Goal: Information Seeking & Learning: Learn about a topic

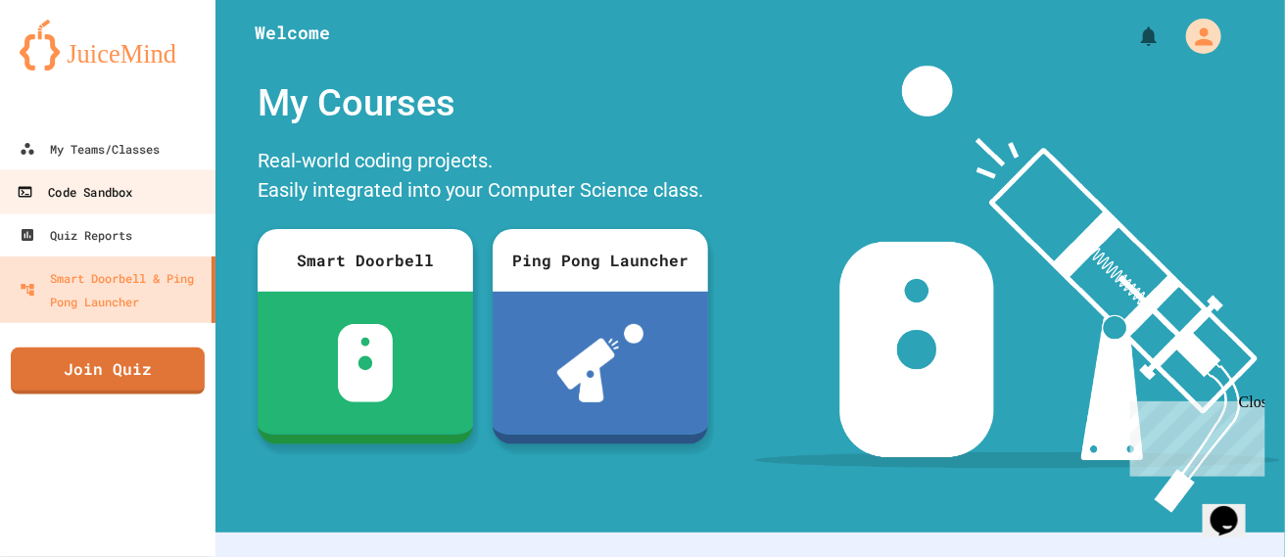
click at [102, 191] on div "Code Sandbox" at bounding box center [75, 192] width 116 height 24
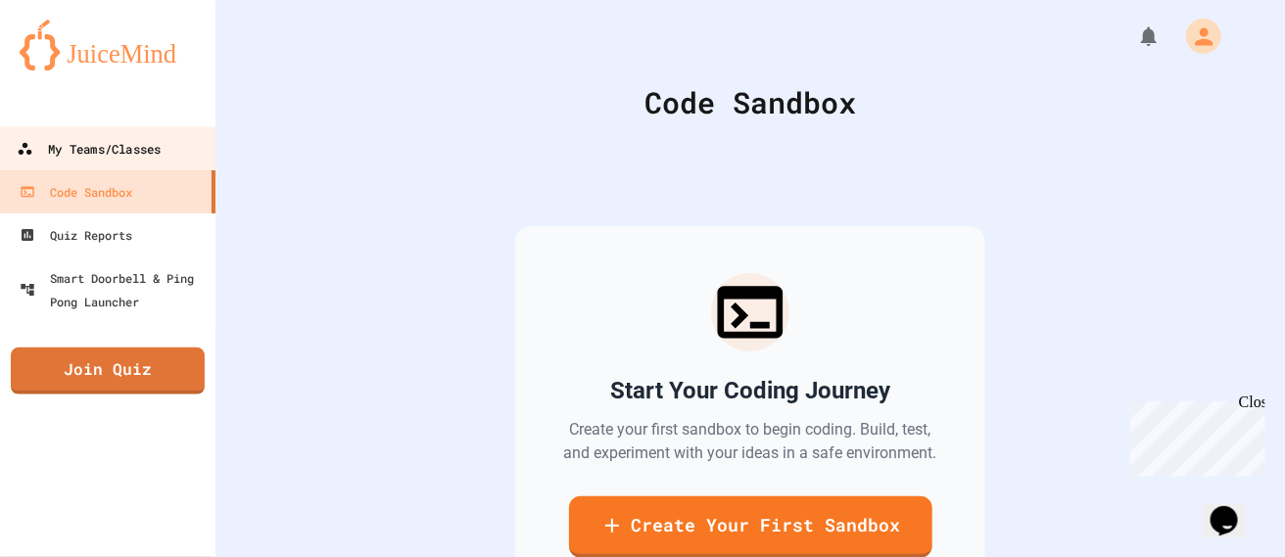
click at [93, 152] on div "My Teams/Classes" at bounding box center [89, 149] width 144 height 24
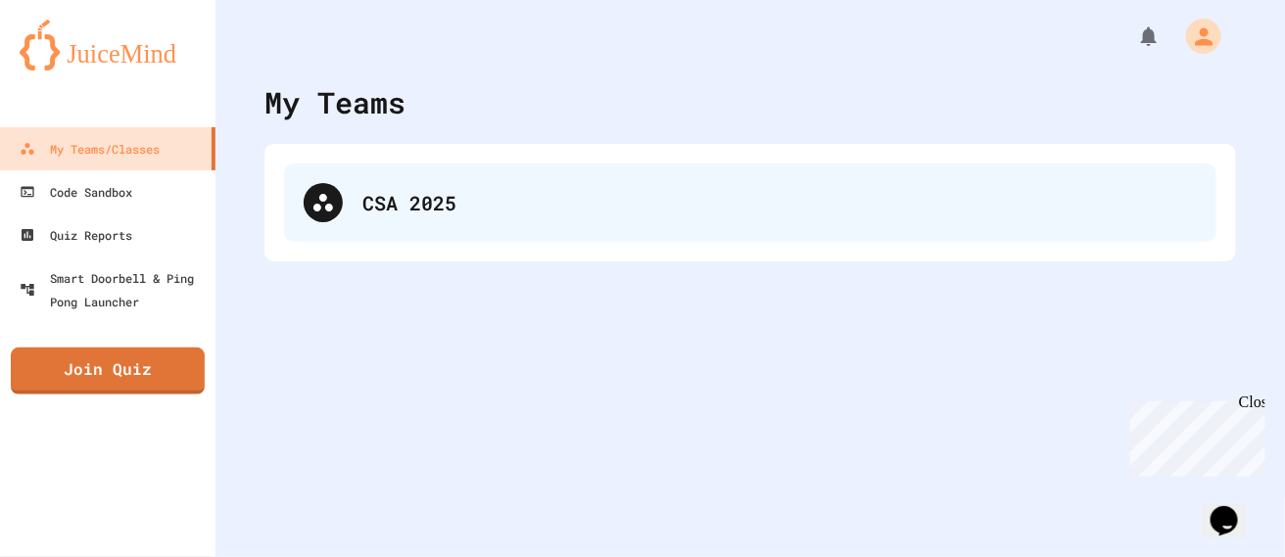
click at [545, 191] on div "CSA 2025" at bounding box center [779, 202] width 835 height 29
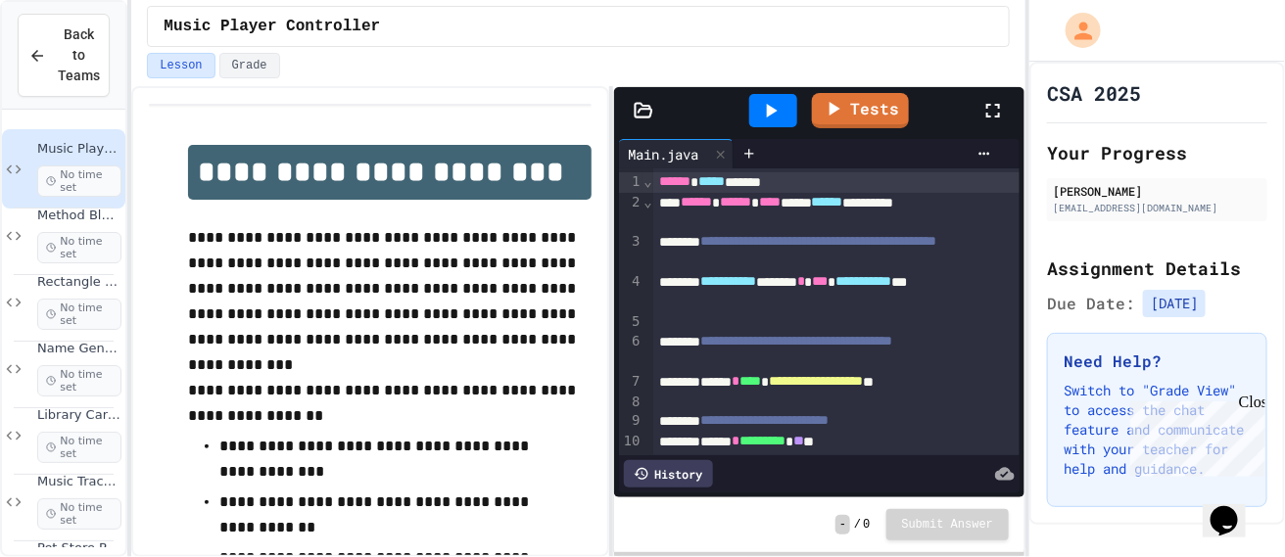
click at [781, 106] on icon at bounding box center [771, 111] width 24 height 24
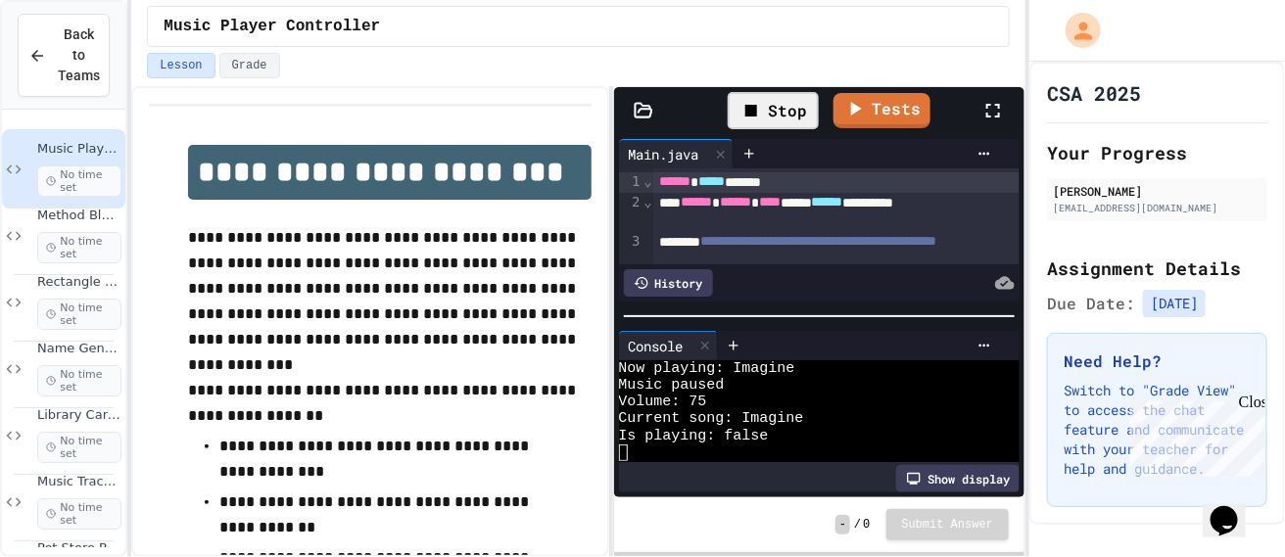
scroll to position [50, 0]
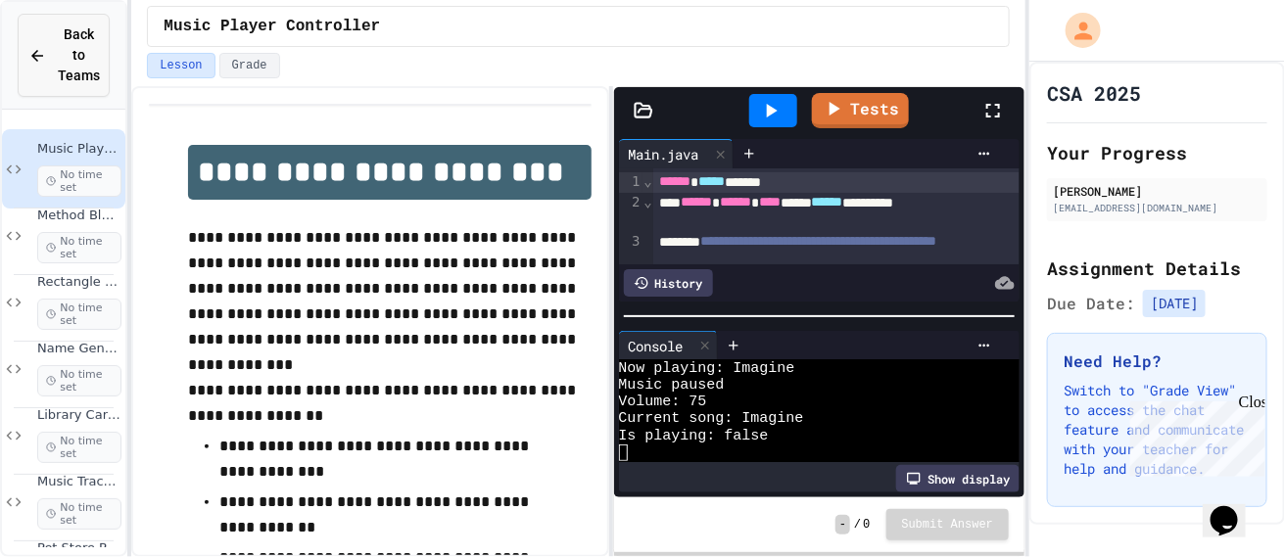
click at [80, 75] on span "Back to Teams" at bounding box center [79, 55] width 42 height 62
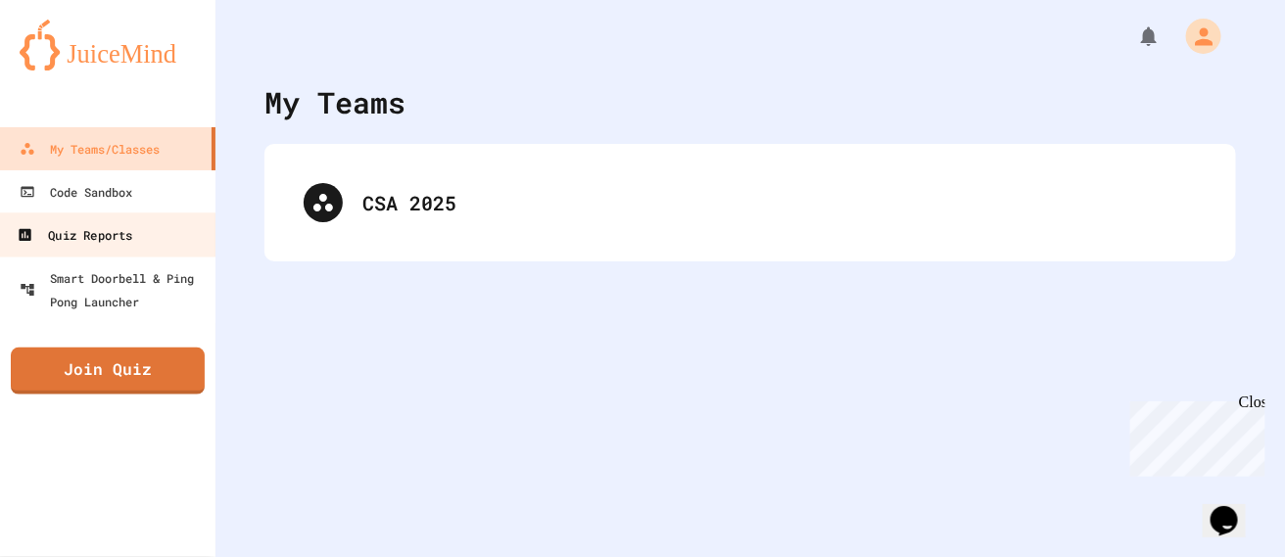
click at [139, 245] on link "Quiz Reports" at bounding box center [108, 235] width 222 height 44
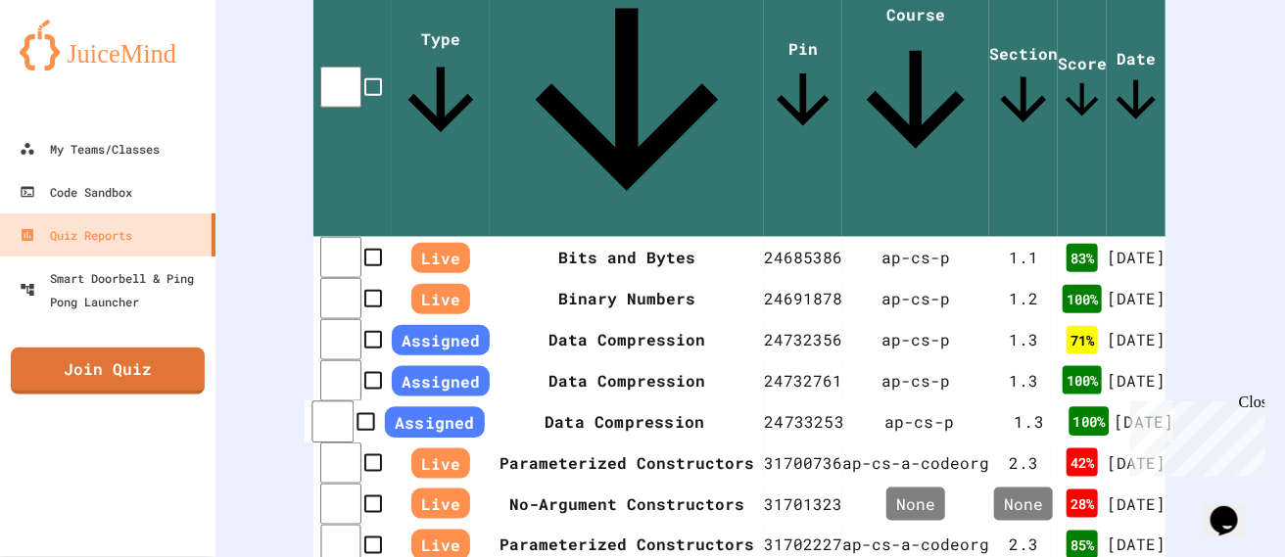
scroll to position [898, 0]
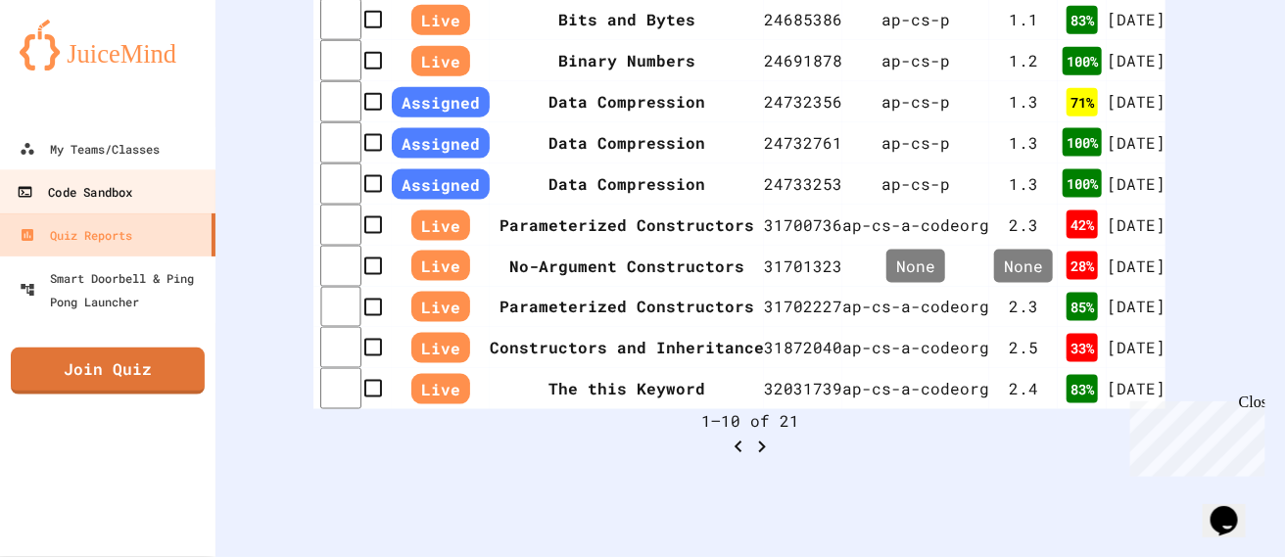
click at [132, 181] on div "Code Sandbox" at bounding box center [75, 192] width 116 height 24
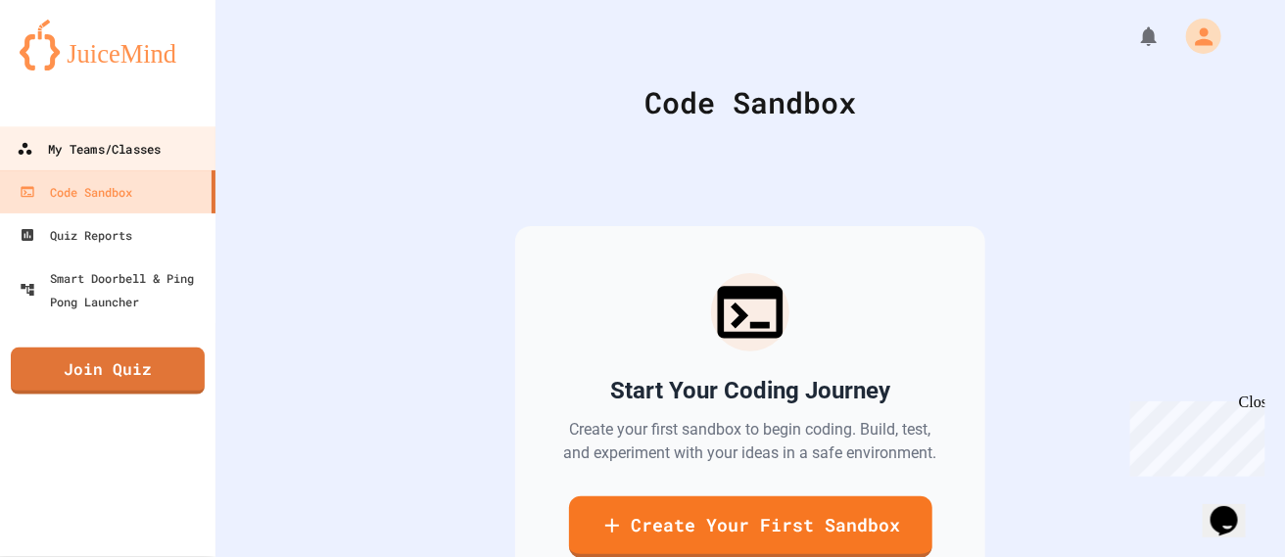
click at [129, 150] on div "My Teams/Classes" at bounding box center [89, 149] width 144 height 24
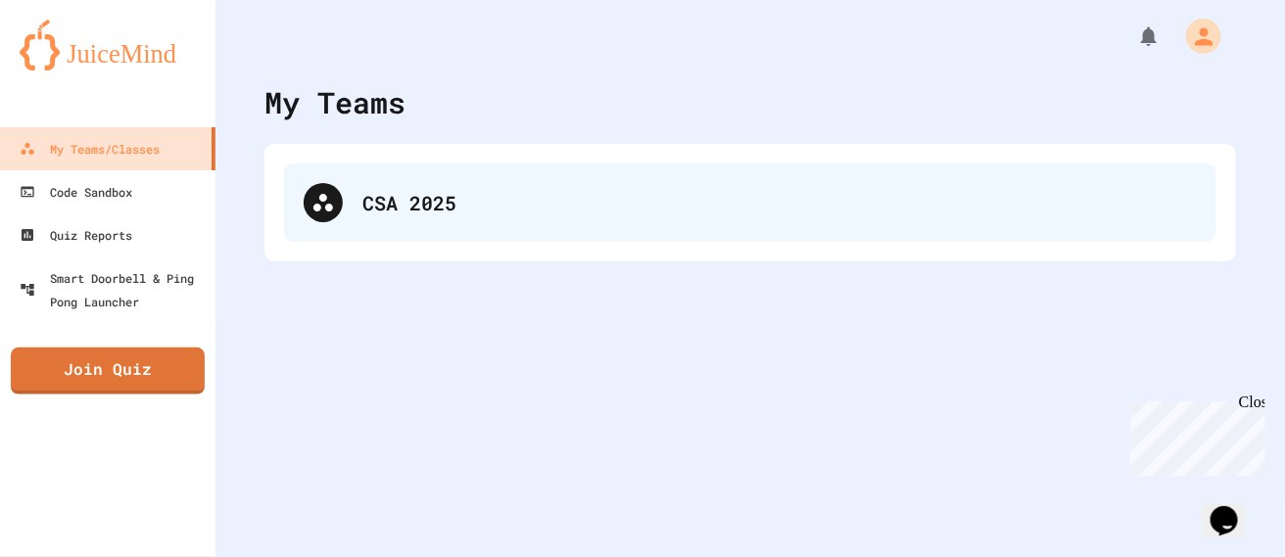
click at [609, 199] on div "CSA 2025" at bounding box center [779, 202] width 835 height 29
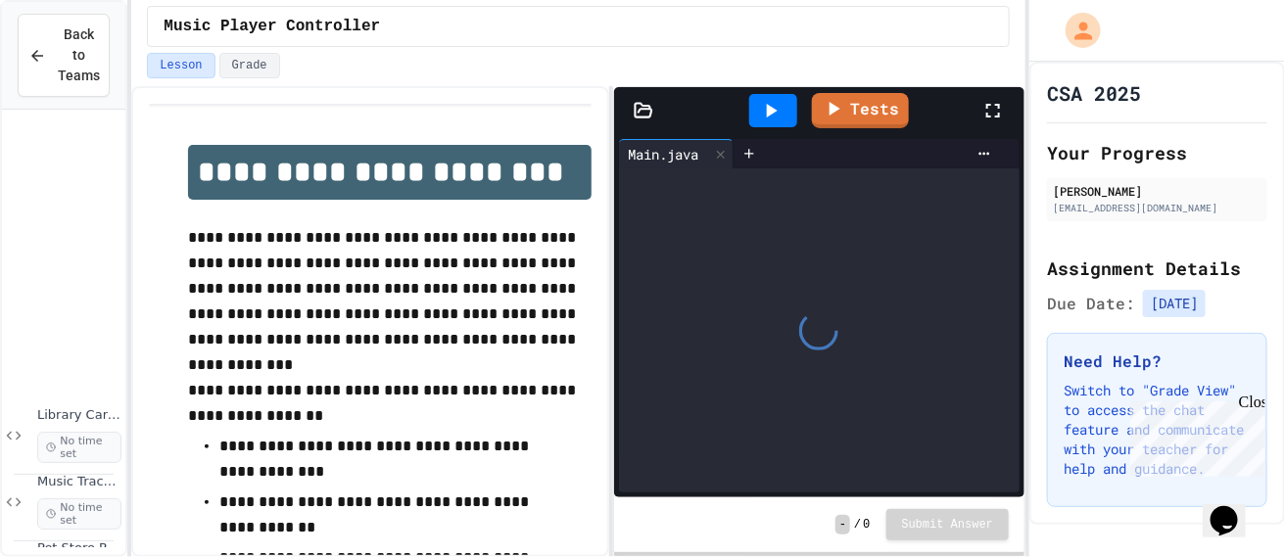
scroll to position [393, 0]
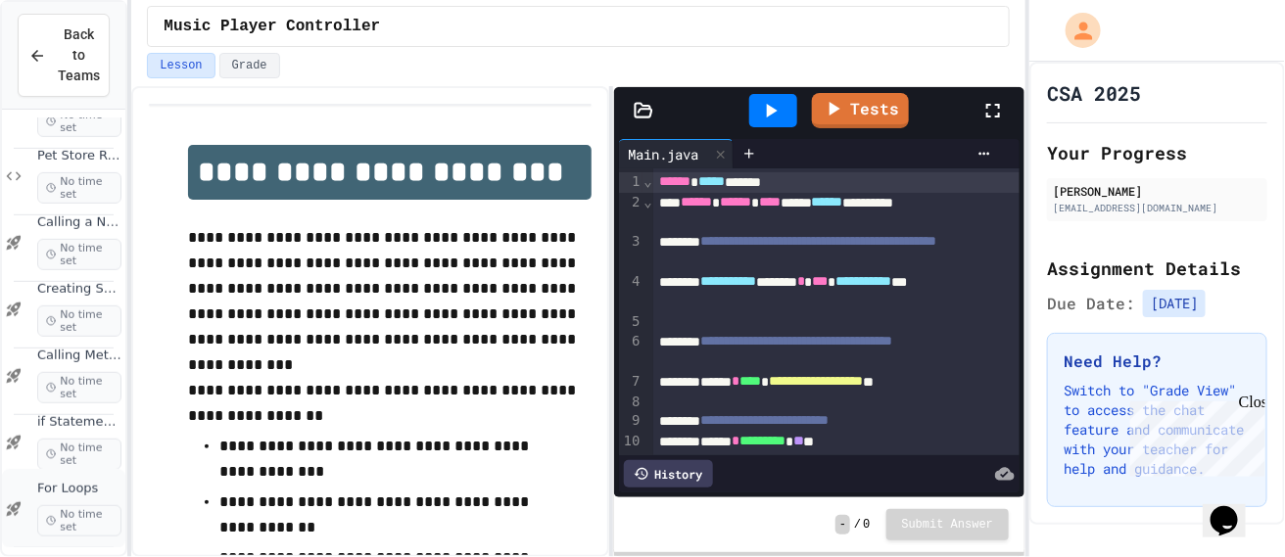
click at [57, 491] on span "For Loops" at bounding box center [79, 489] width 84 height 17
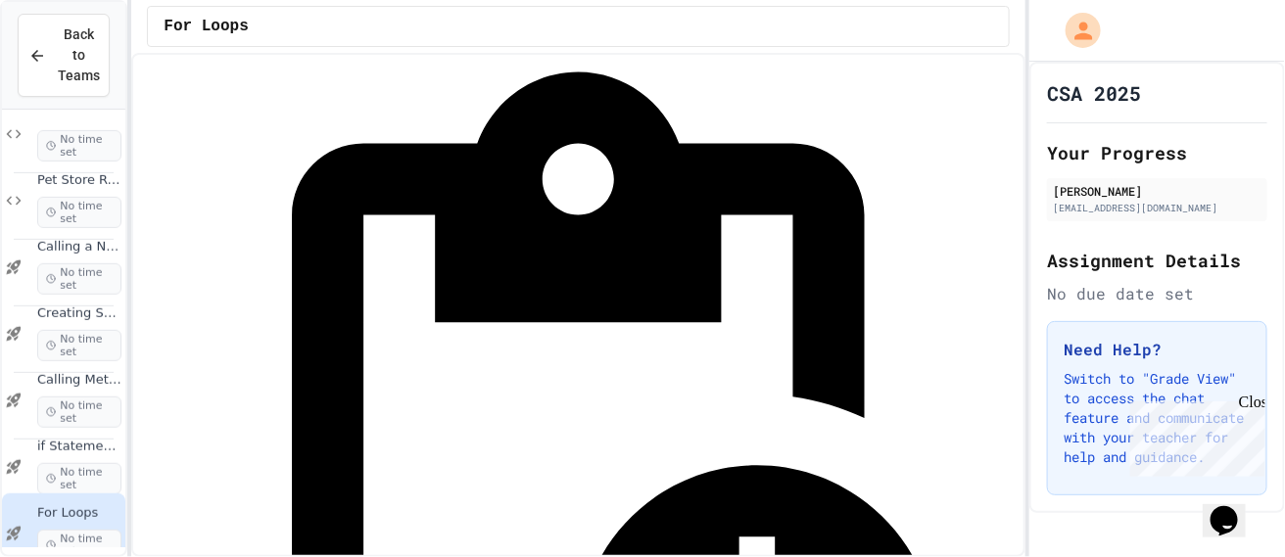
scroll to position [109, 0]
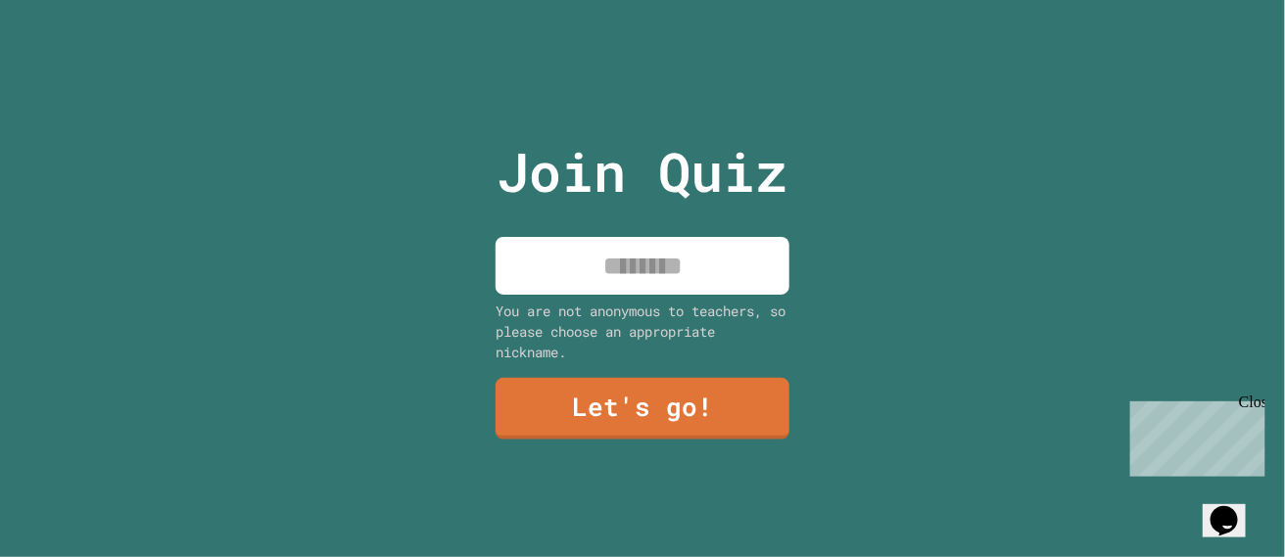
click at [716, 280] on input at bounding box center [643, 266] width 294 height 58
type input "*"
type input "*******"
click at [700, 416] on link "Let's go!" at bounding box center [643, 407] width 297 height 65
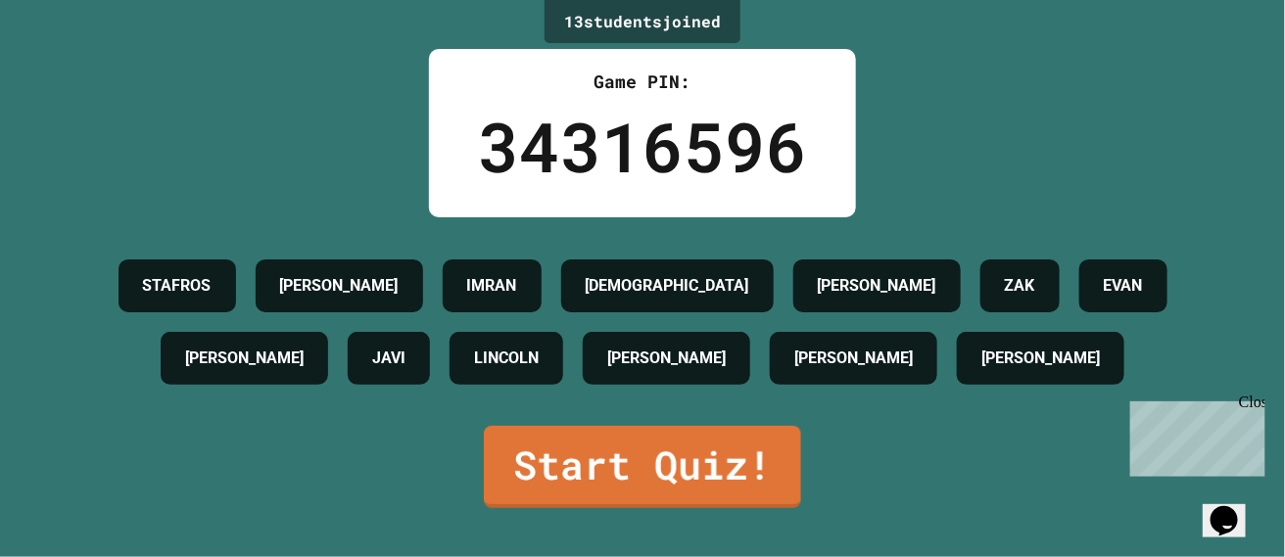
scroll to position [12, 0]
click at [653, 508] on link "Start Quiz!" at bounding box center [642, 465] width 317 height 86
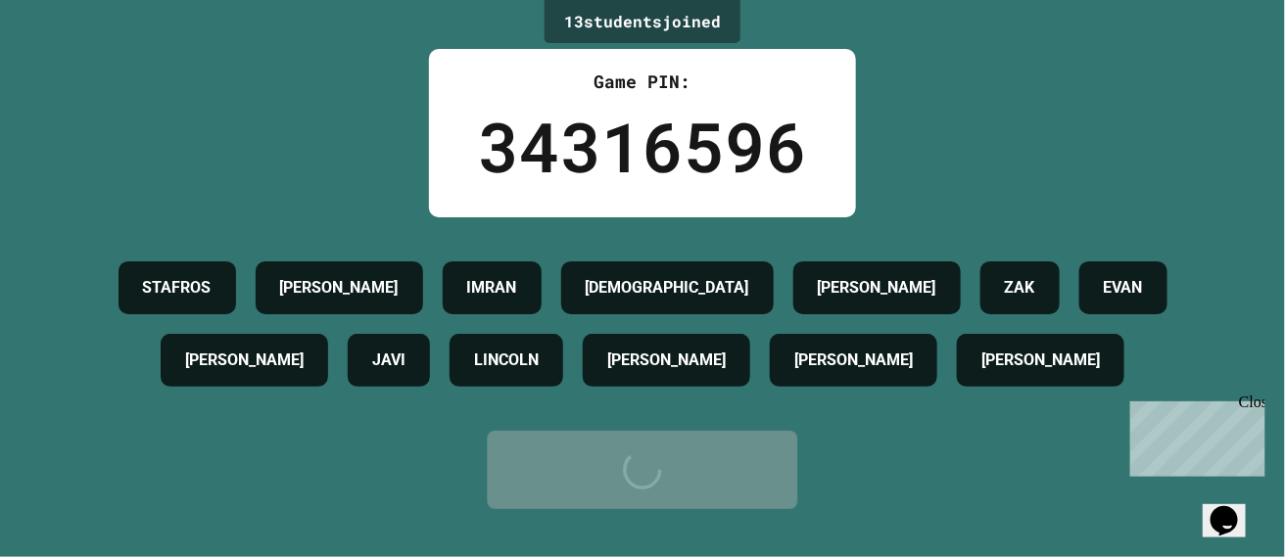
scroll to position [0, 0]
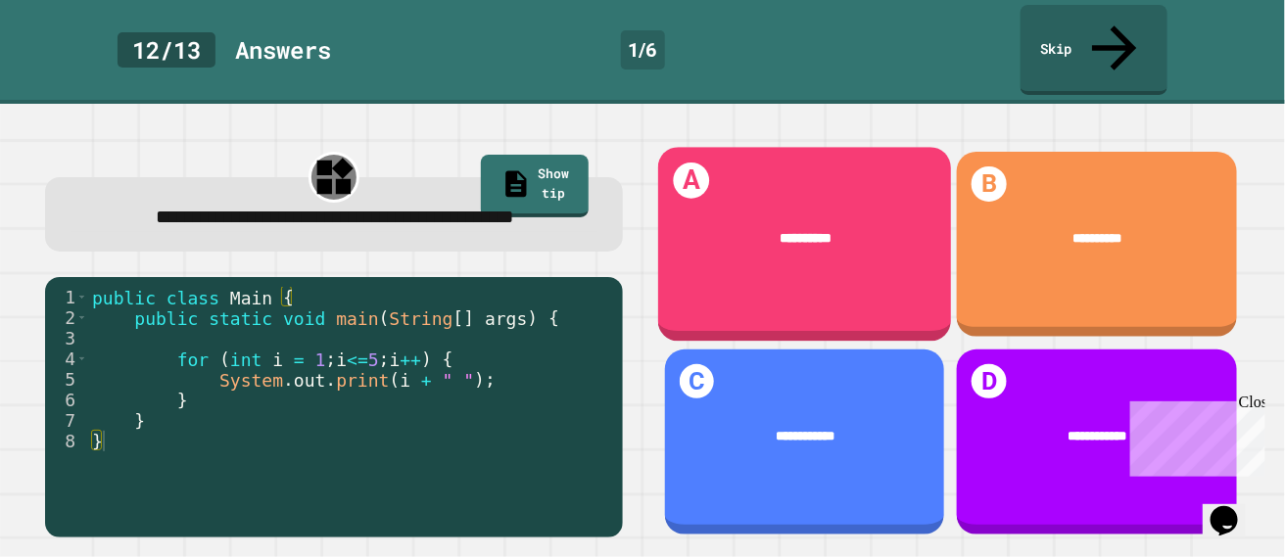
click at [873, 271] on div "A *********" at bounding box center [804, 245] width 293 height 194
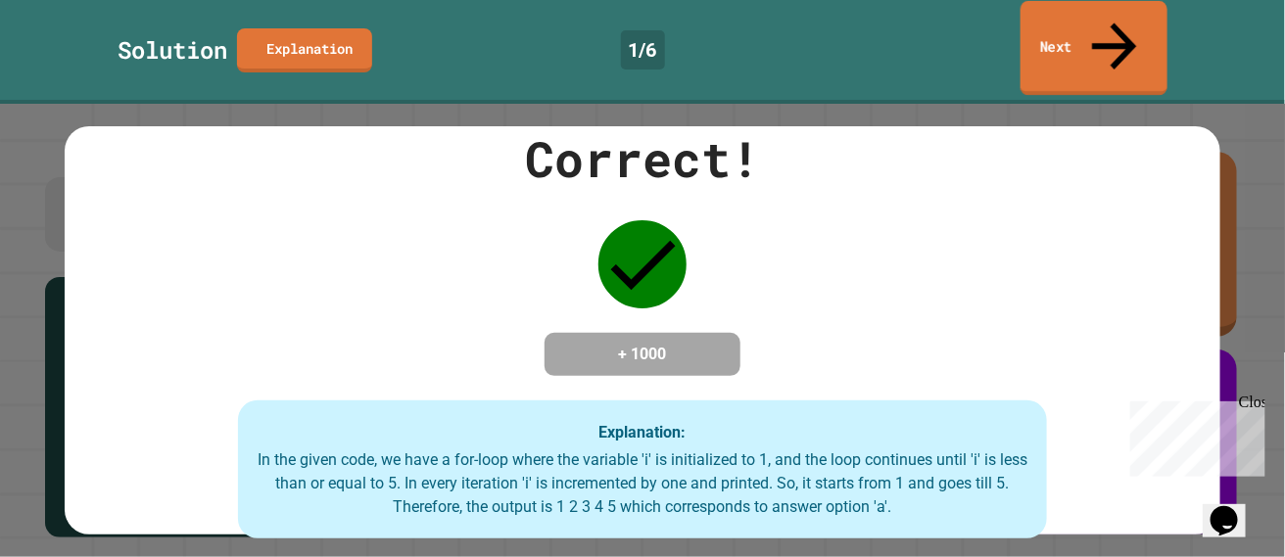
click at [1049, 27] on link "Next" at bounding box center [1094, 48] width 147 height 95
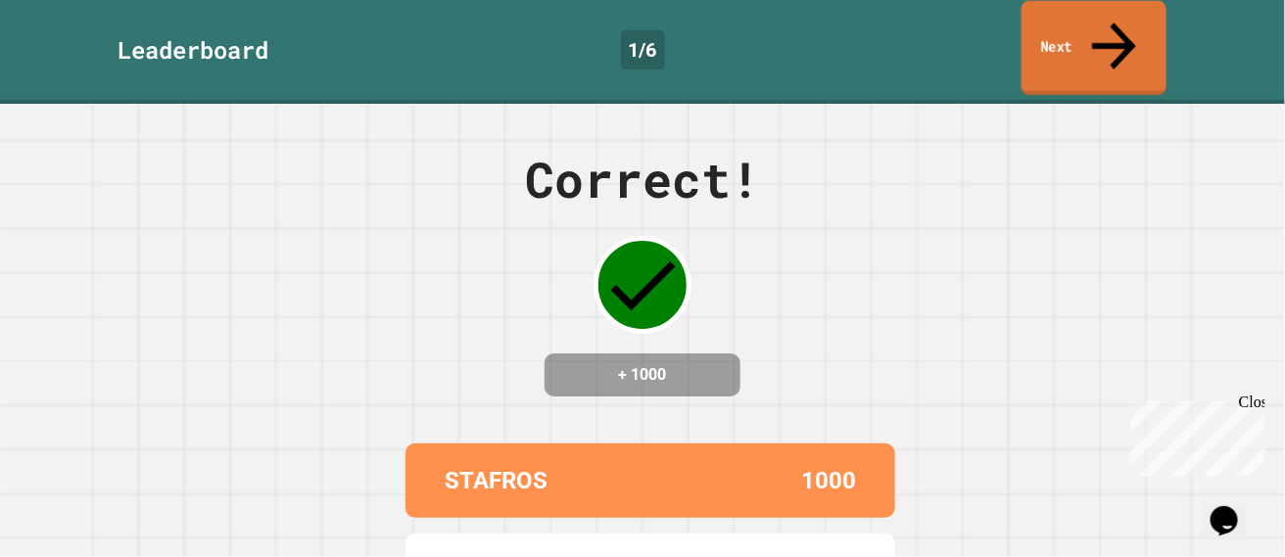
click at [1049, 27] on link "Next" at bounding box center [1094, 48] width 145 height 95
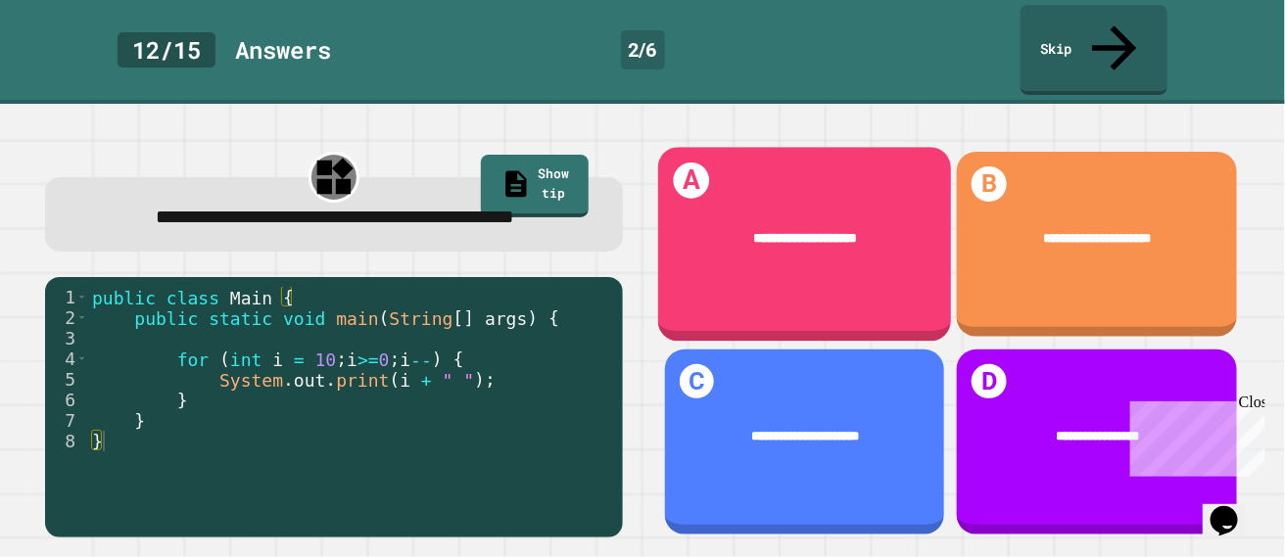
click at [766, 276] on div "**********" at bounding box center [804, 245] width 293 height 194
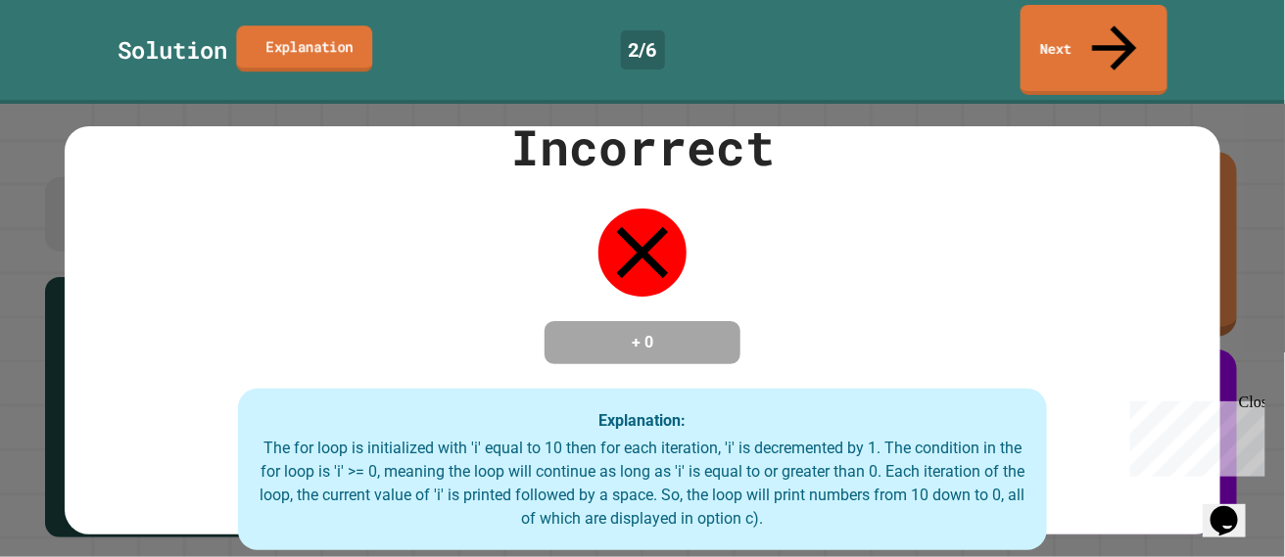
click at [320, 25] on link "Explanation" at bounding box center [304, 48] width 136 height 46
click at [1090, 43] on link "Next" at bounding box center [1095, 48] width 146 height 95
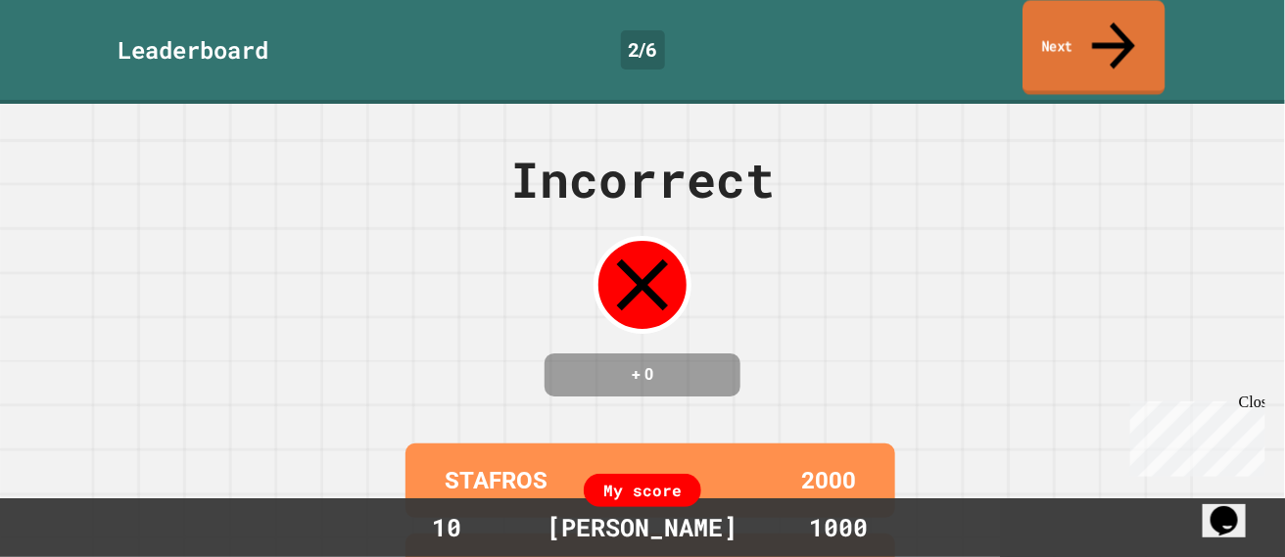
click at [1093, 26] on link "Next" at bounding box center [1094, 47] width 142 height 95
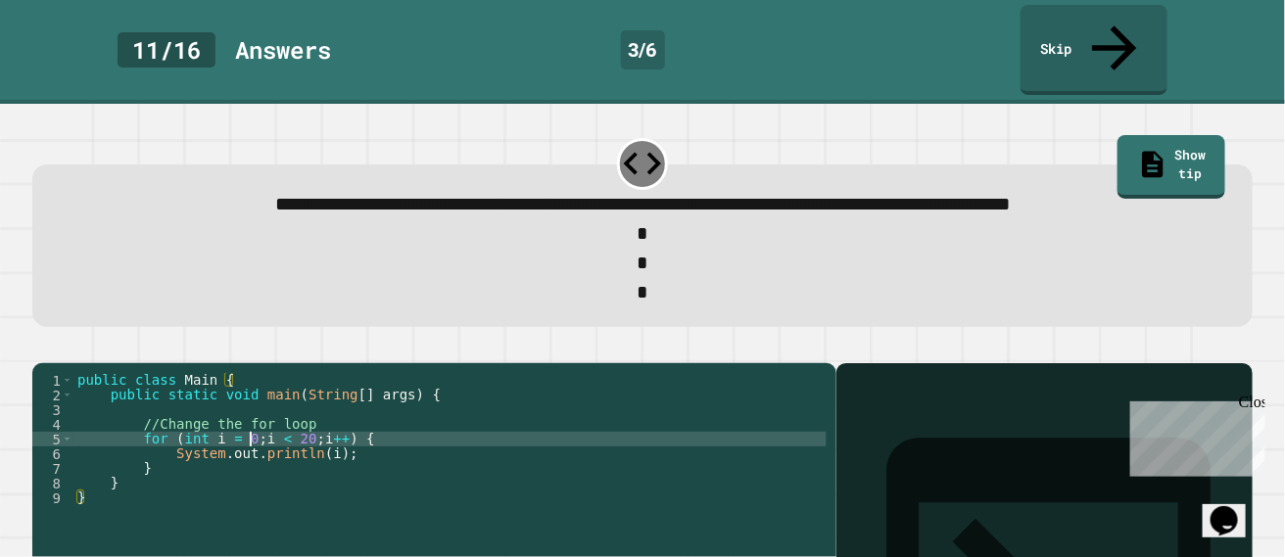
click at [254, 417] on div "public class Main { public static void main ( String [ ] args ) { //Change the …" at bounding box center [449, 490] width 753 height 235
click at [316, 425] on div "public class Main { public static void main ( String [ ] args ) { //Change the …" at bounding box center [449, 490] width 753 height 235
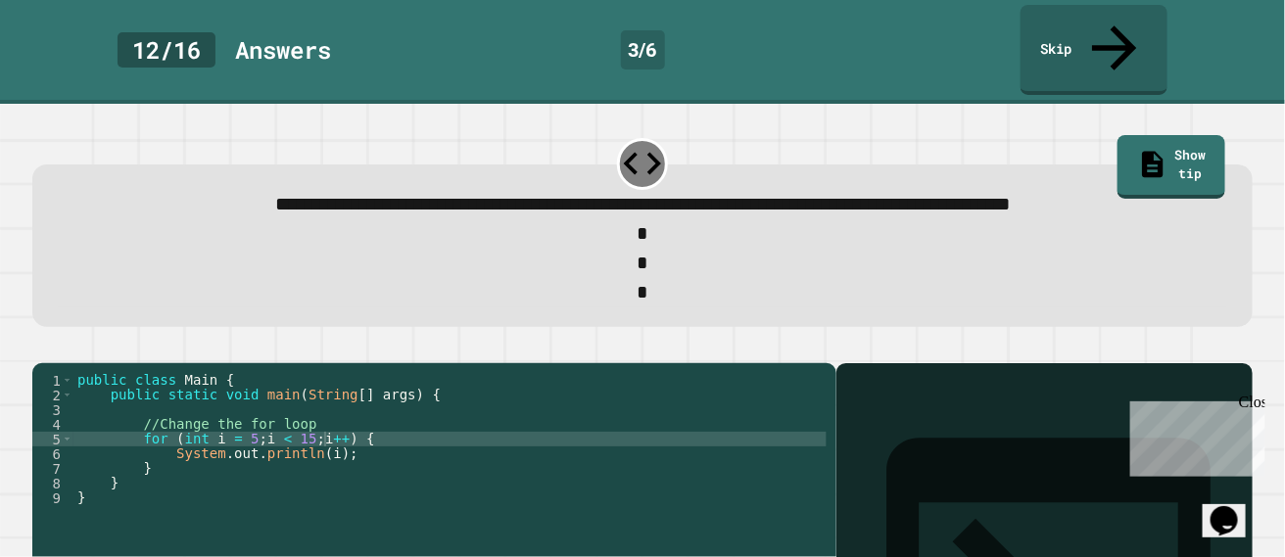
click at [42, 347] on icon "button" at bounding box center [42, 347] width 0 height 0
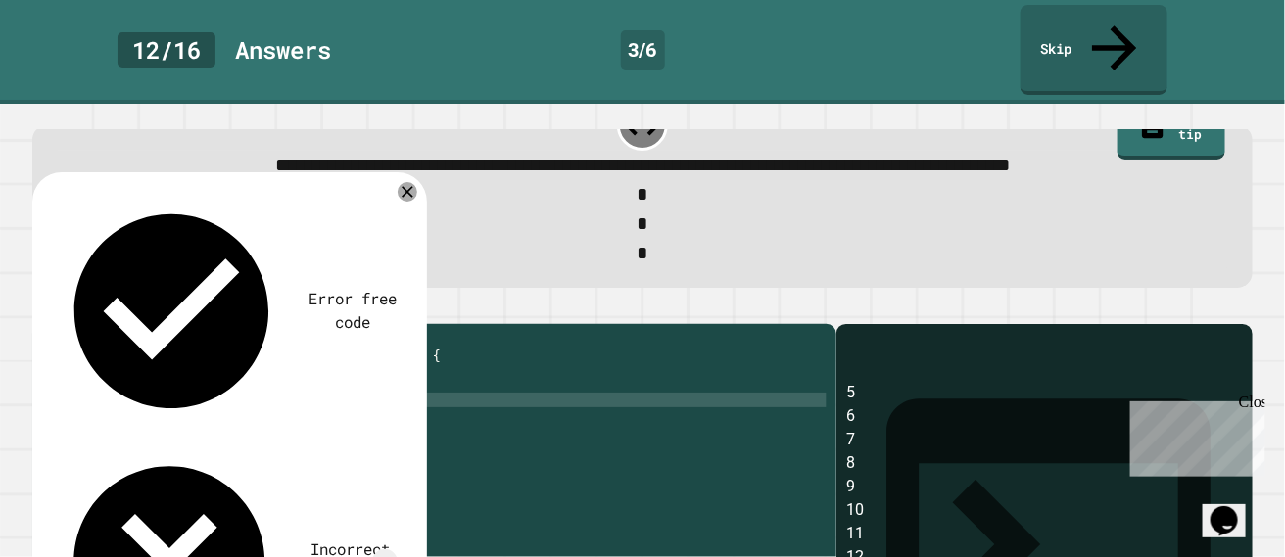
scroll to position [41, 0]
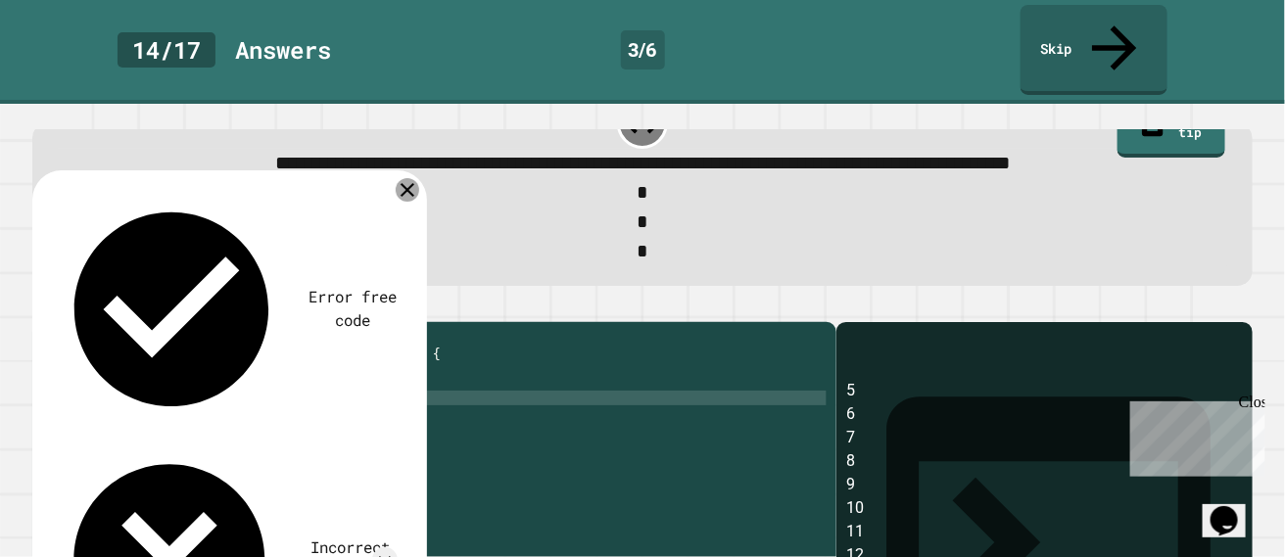
click at [411, 178] on icon at bounding box center [408, 190] width 24 height 24
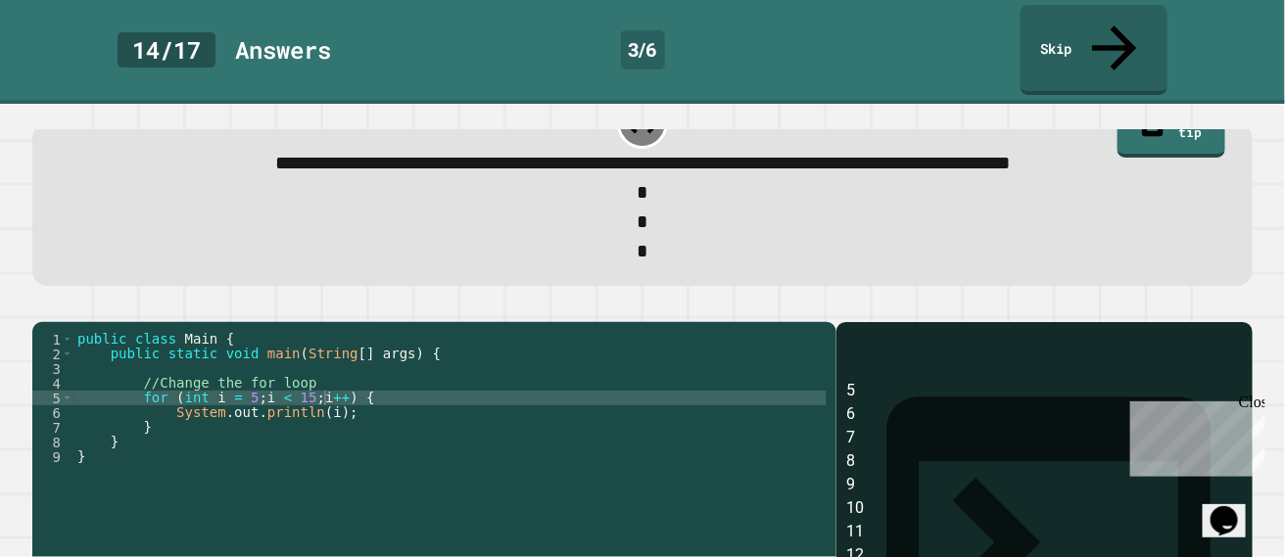
click at [299, 379] on div "public class Main { public static void main ( String [ ] args ) { //Change the …" at bounding box center [449, 449] width 753 height 235
type textarea "**********"
click at [83, 299] on div at bounding box center [642, 311] width 1221 height 24
click at [61, 311] on icon "button" at bounding box center [55, 318] width 11 height 14
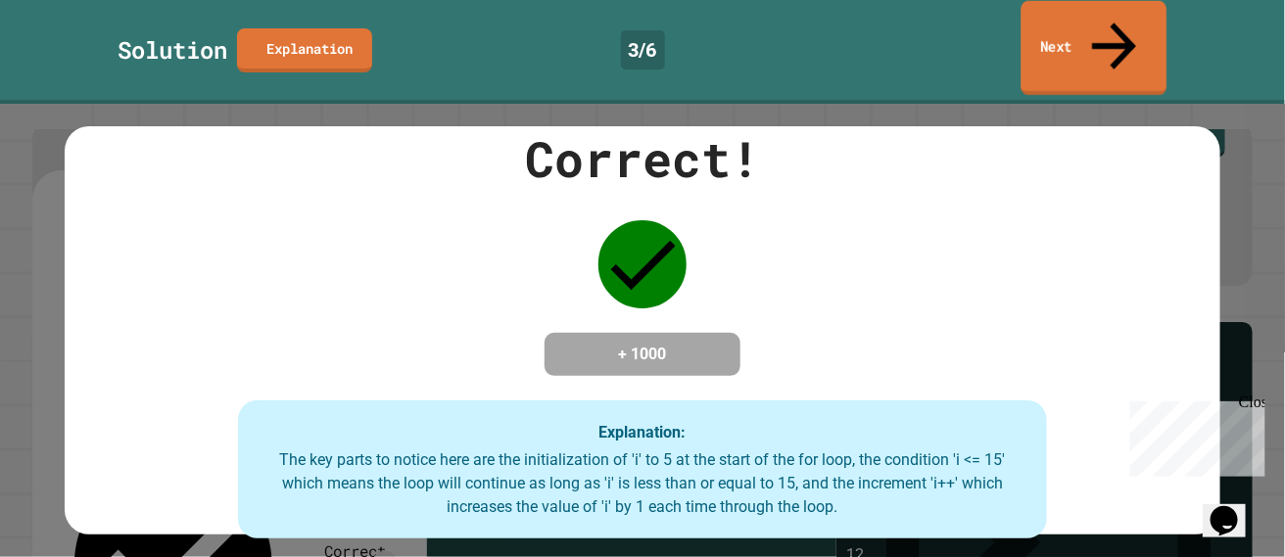
click at [1088, 25] on link "Next" at bounding box center [1095, 48] width 146 height 95
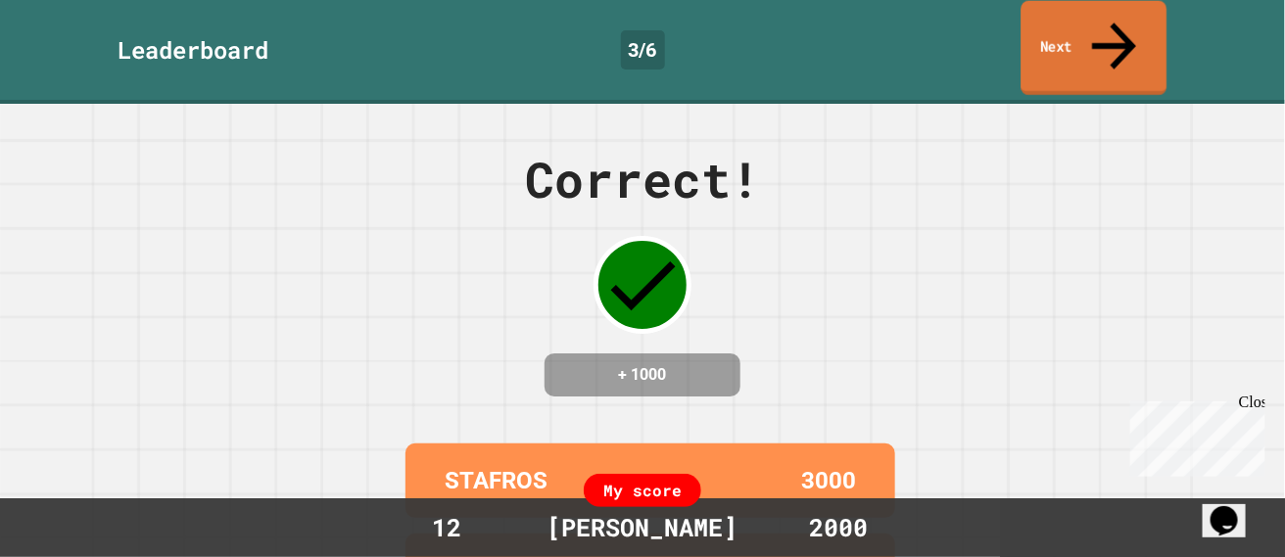
click at [1088, 24] on link "Next" at bounding box center [1095, 48] width 146 height 95
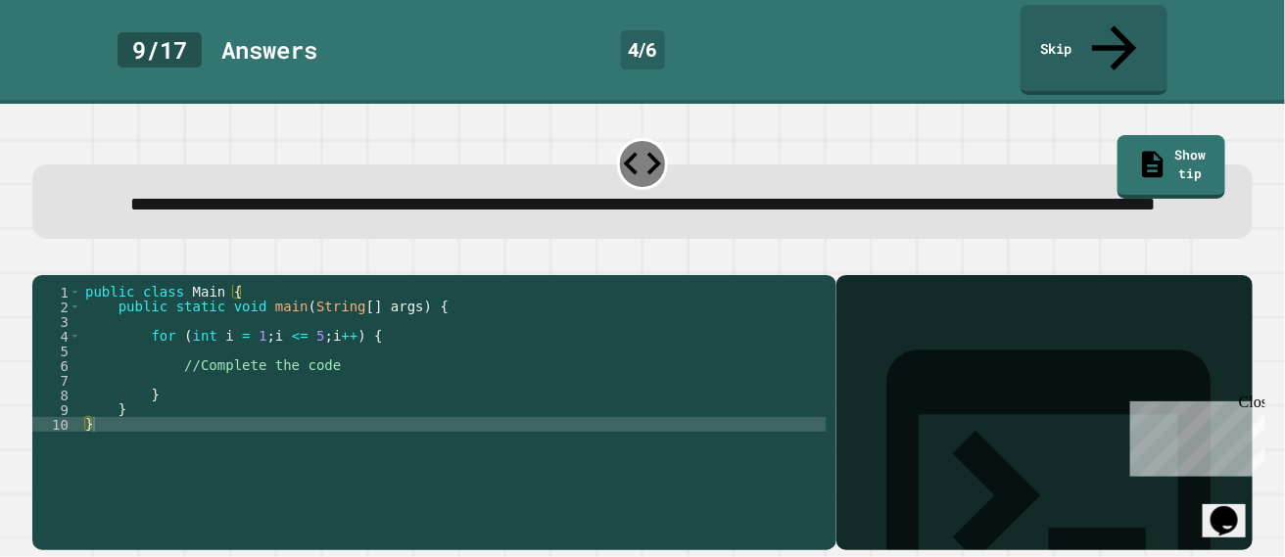
click at [415, 359] on div "public class Main { public static void main ( String [ ] args ) { for ( int i =…" at bounding box center [453, 417] width 745 height 264
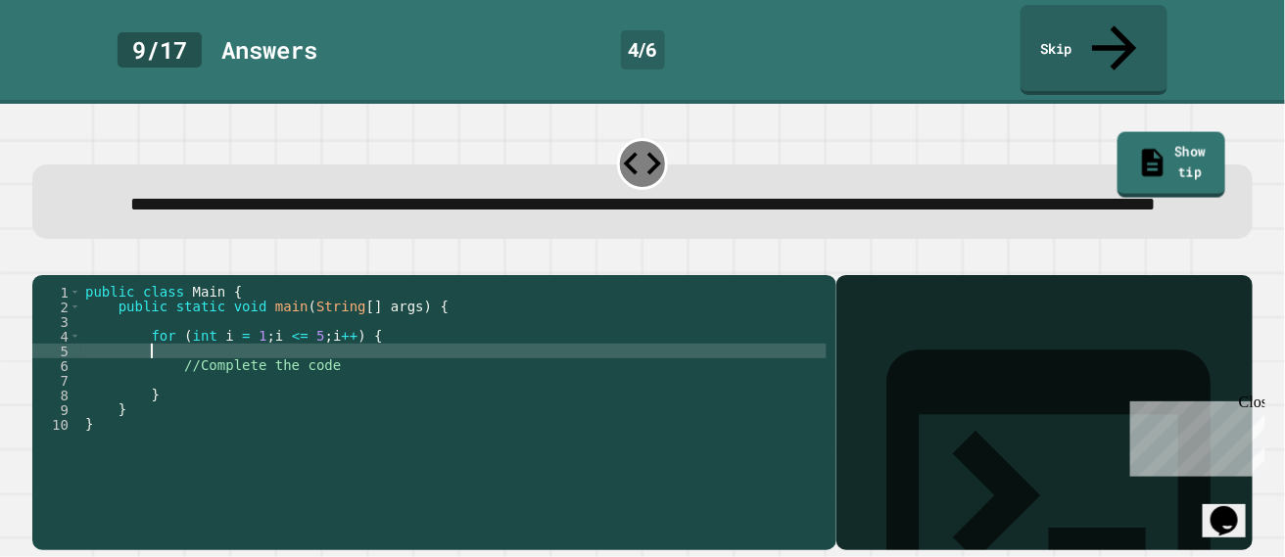
click at [1119, 132] on link "Show tip" at bounding box center [1172, 165] width 108 height 67
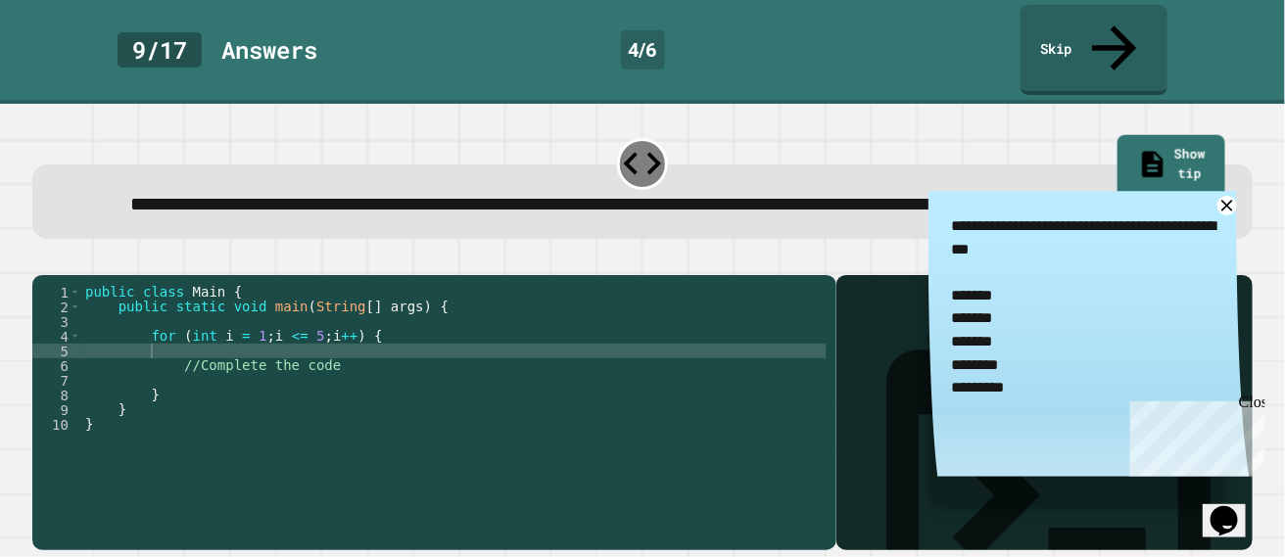
click at [1013, 165] on div "**********" at bounding box center [642, 202] width 1221 height 74
click at [295, 303] on div "public class Main { public static void main ( String [ ] args ) { for ( int i =…" at bounding box center [453, 417] width 745 height 264
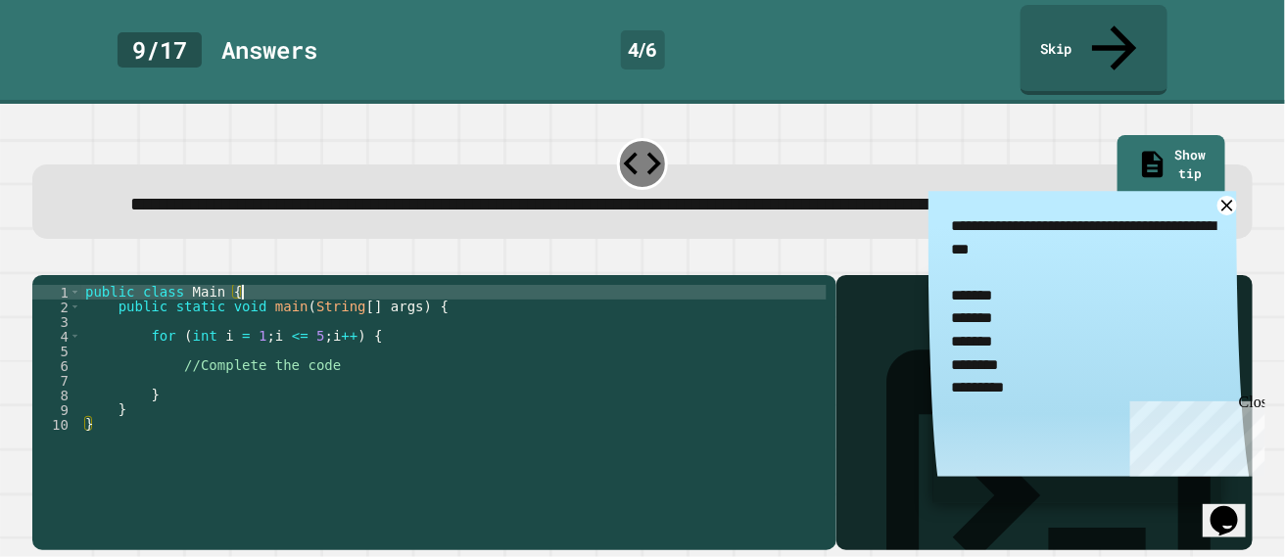
click at [312, 351] on div "public class Main { public static void main ( String [ ] args ) { for ( int i =…" at bounding box center [453, 417] width 745 height 264
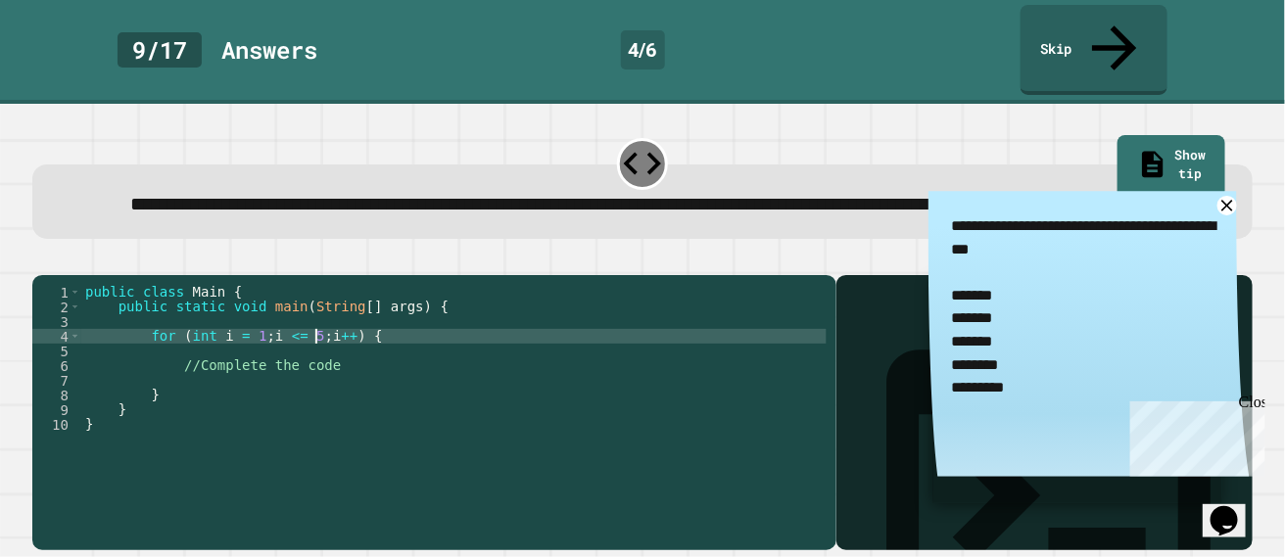
click at [319, 365] on div "public class Main { public static void main ( String [ ] args ) { for ( int i =…" at bounding box center [453, 417] width 745 height 264
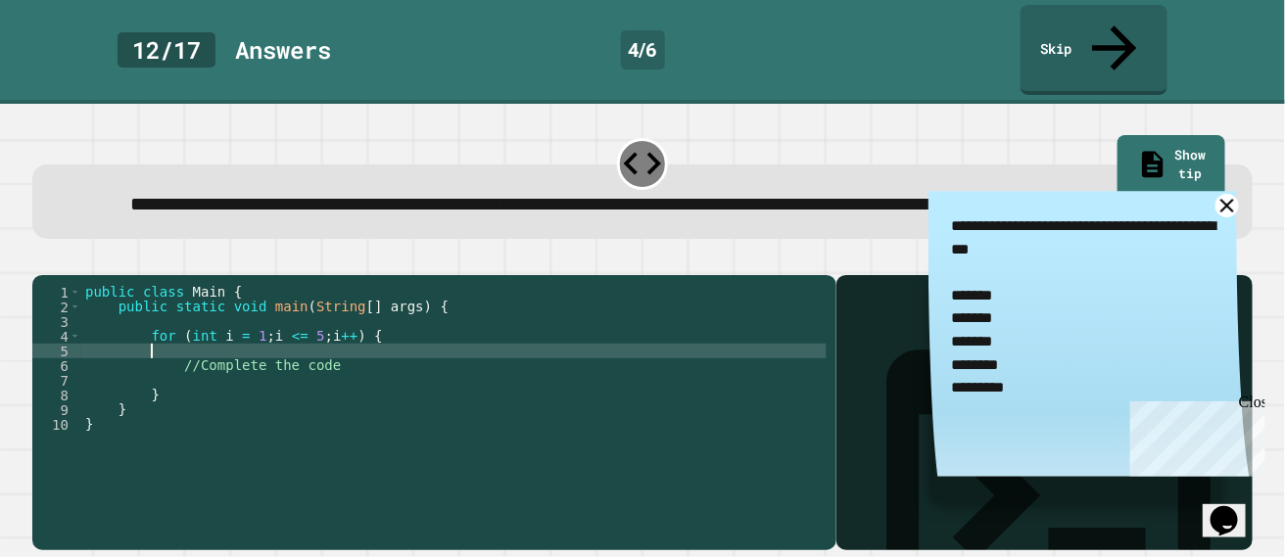
click at [1226, 194] on icon at bounding box center [1228, 206] width 24 height 24
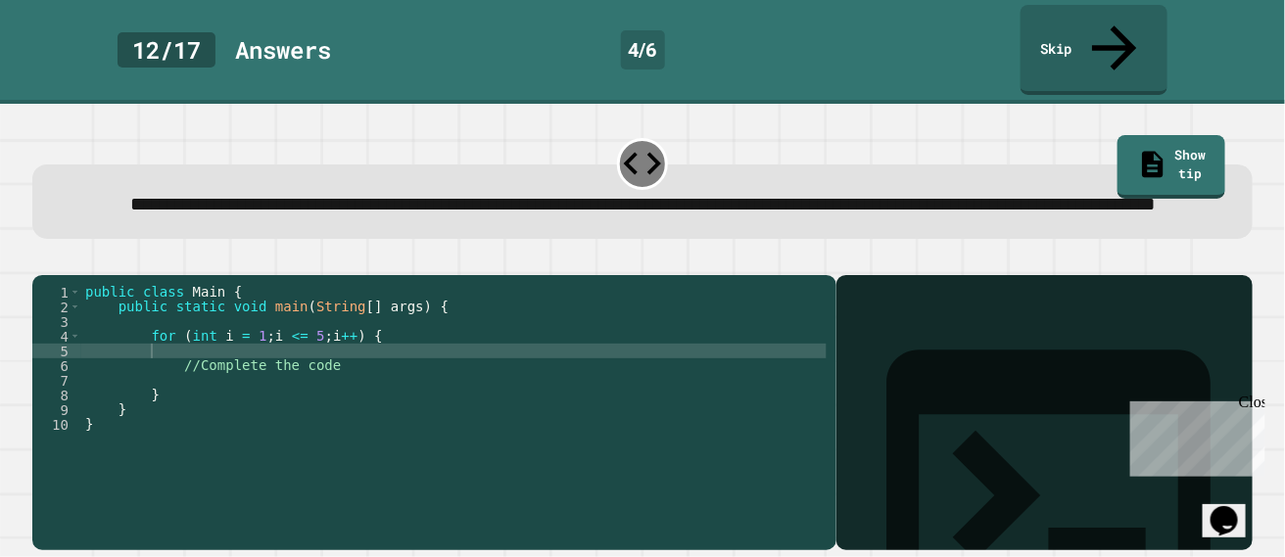
click at [435, 370] on div "public class Main { public static void main ( String [ ] args ) { for ( int i =…" at bounding box center [453, 417] width 745 height 264
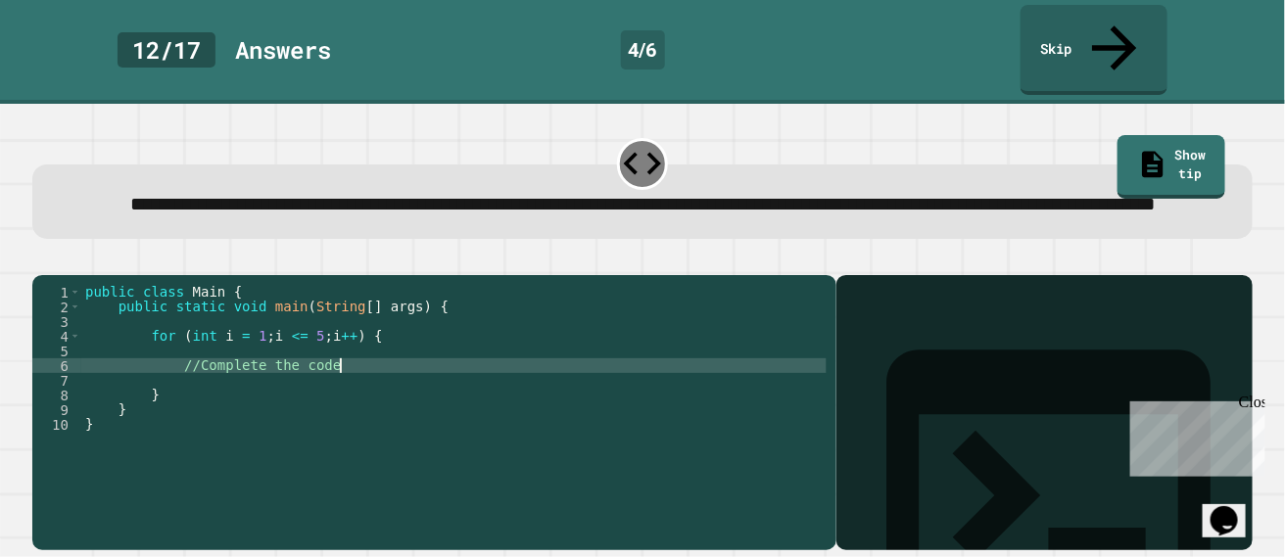
click at [418, 354] on div "public class Main { public static void main ( String [ ] args ) { for ( int i =…" at bounding box center [453, 417] width 745 height 264
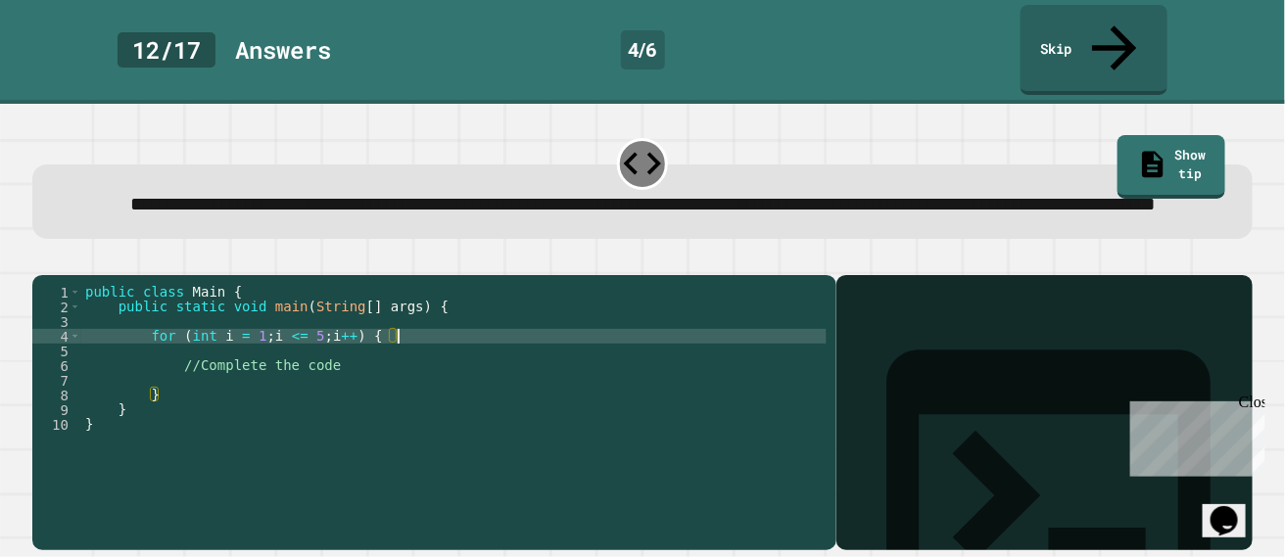
click at [422, 376] on div "public class Main { public static void main ( String [ ] args ) { for ( int i =…" at bounding box center [453, 417] width 745 height 264
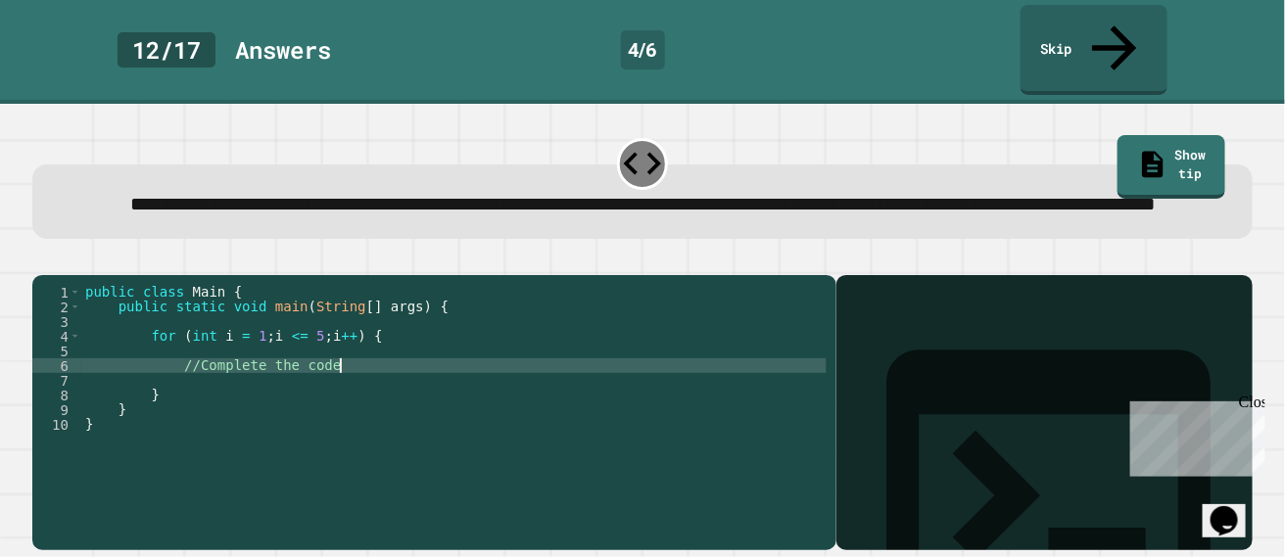
click at [422, 368] on div "public class Main { public static void main ( String [ ] args ) { for ( int i =…" at bounding box center [453, 417] width 745 height 264
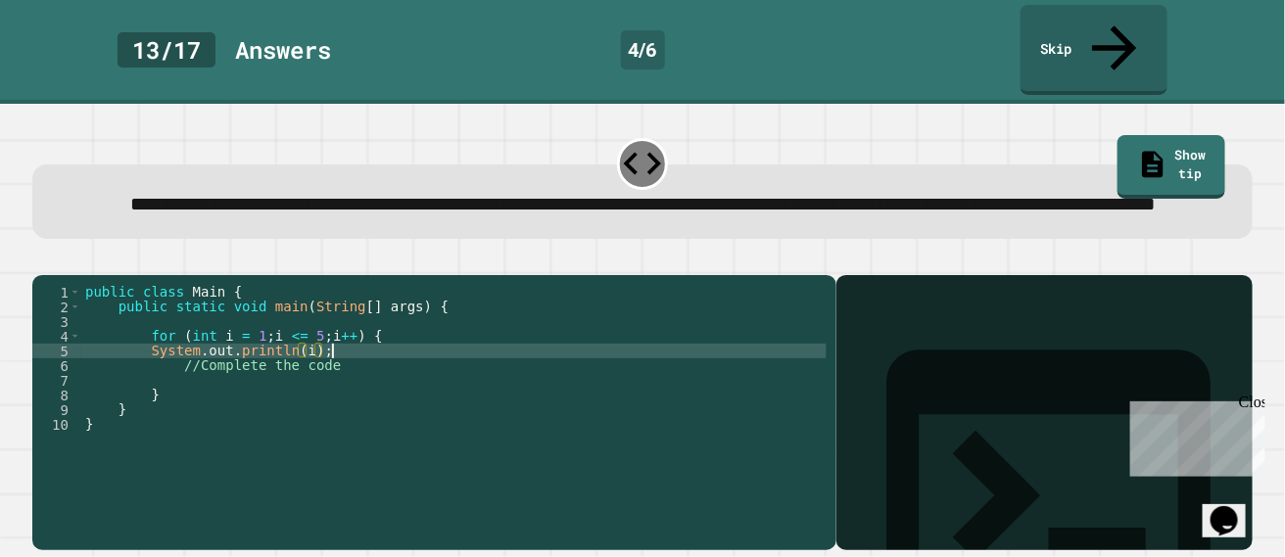
scroll to position [0, 17]
click at [42, 260] on button "button" at bounding box center [42, 260] width 0 height 0
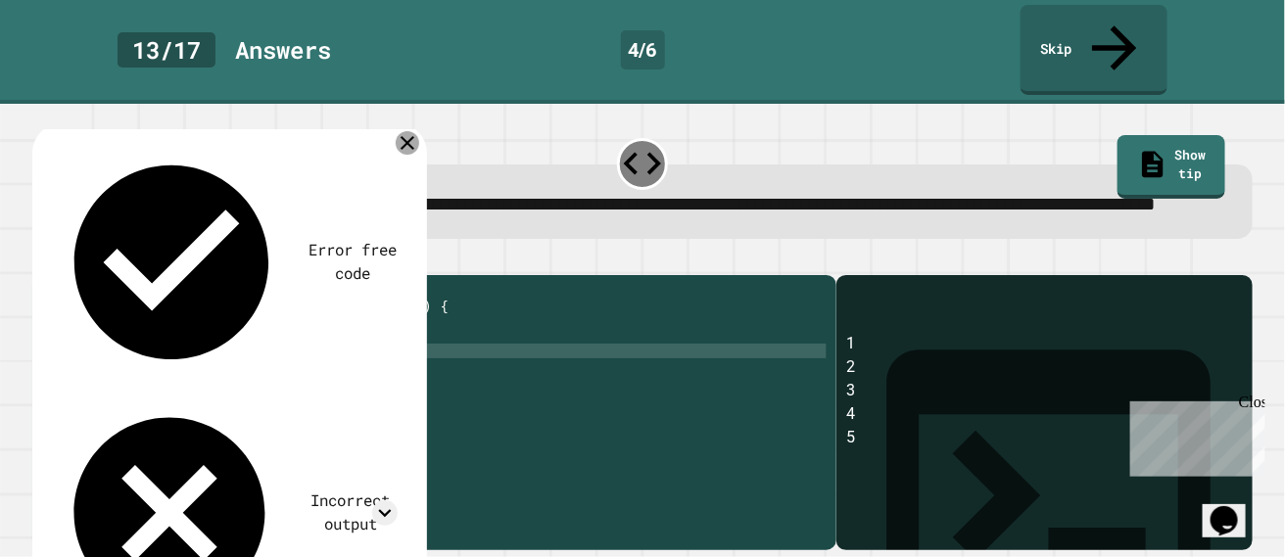
click at [402, 131] on icon at bounding box center [408, 143] width 24 height 24
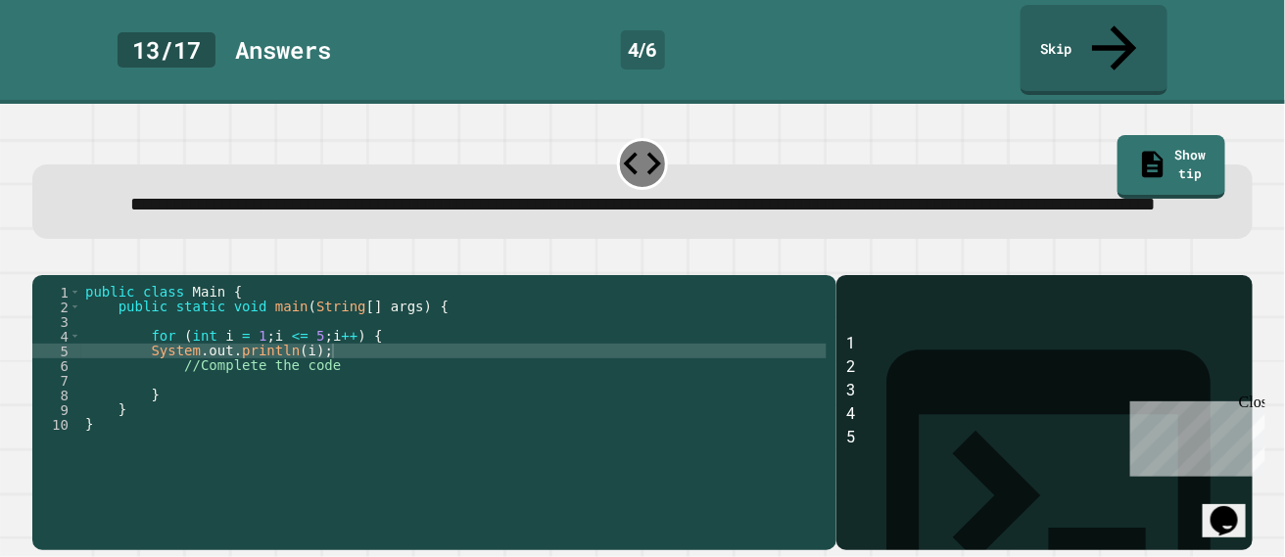
click at [424, 193] on div "**********" at bounding box center [643, 204] width 1169 height 29
click at [343, 195] on span "**********" at bounding box center [643, 204] width 1025 height 19
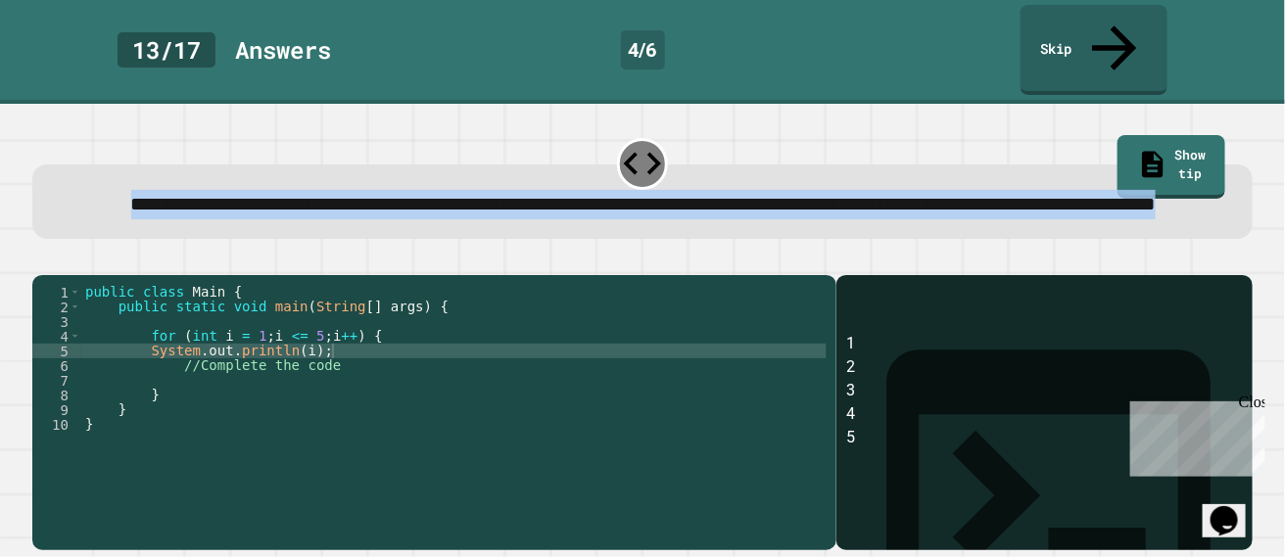
click at [412, 363] on div "public class Main { public static void main ( String [ ] args ) { for ( int i =…" at bounding box center [453, 417] width 745 height 264
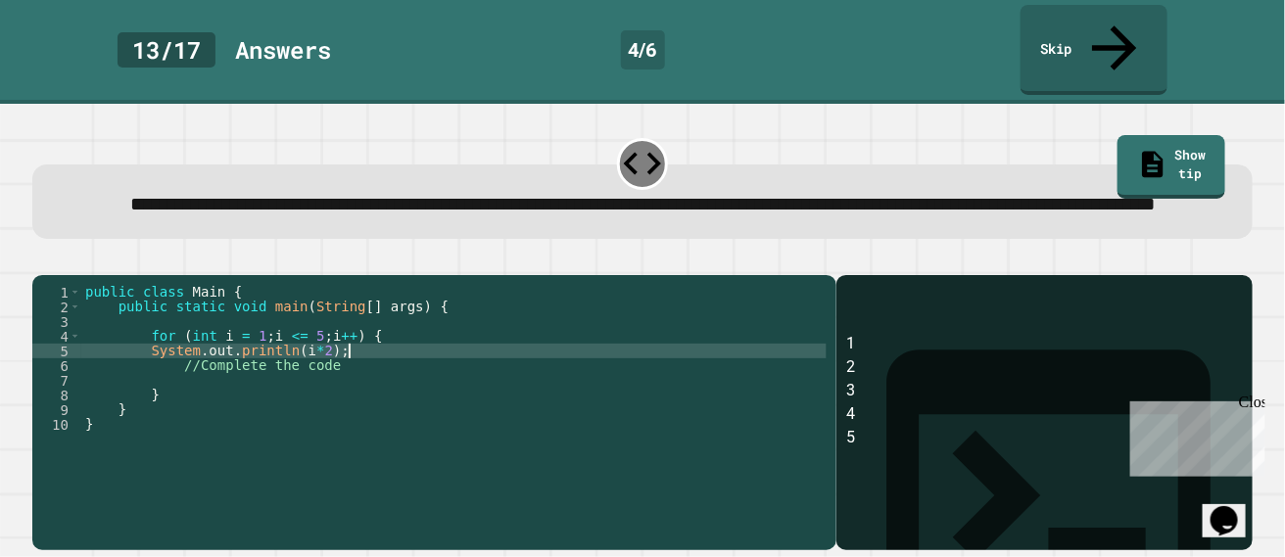
click at [42, 260] on icon "button" at bounding box center [42, 260] width 0 height 0
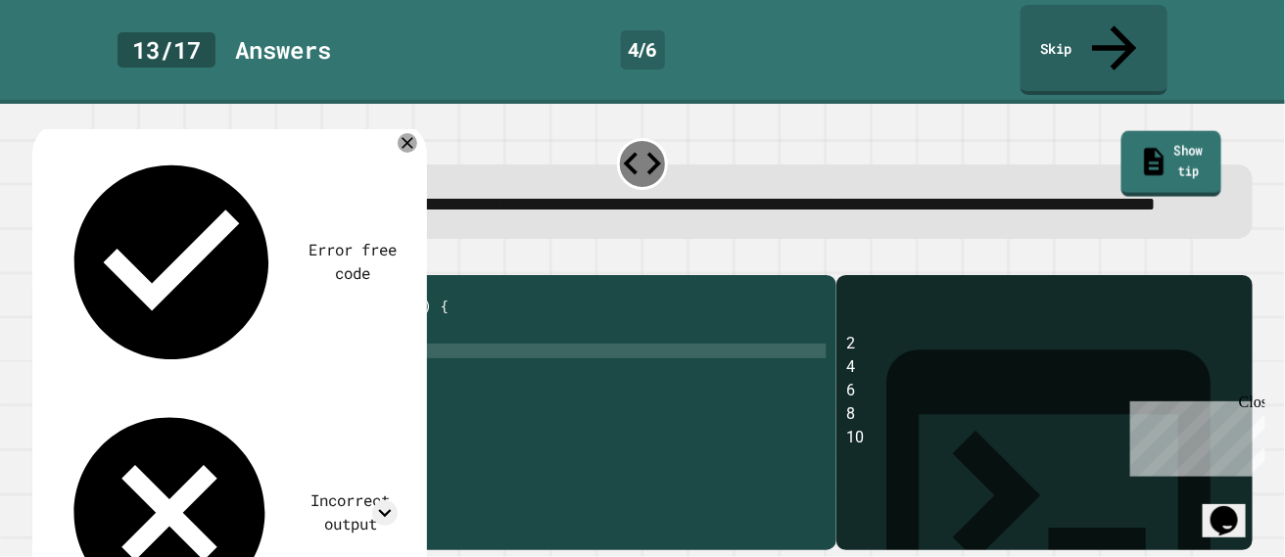
click at [1156, 131] on link "Show tip" at bounding box center [1172, 164] width 100 height 67
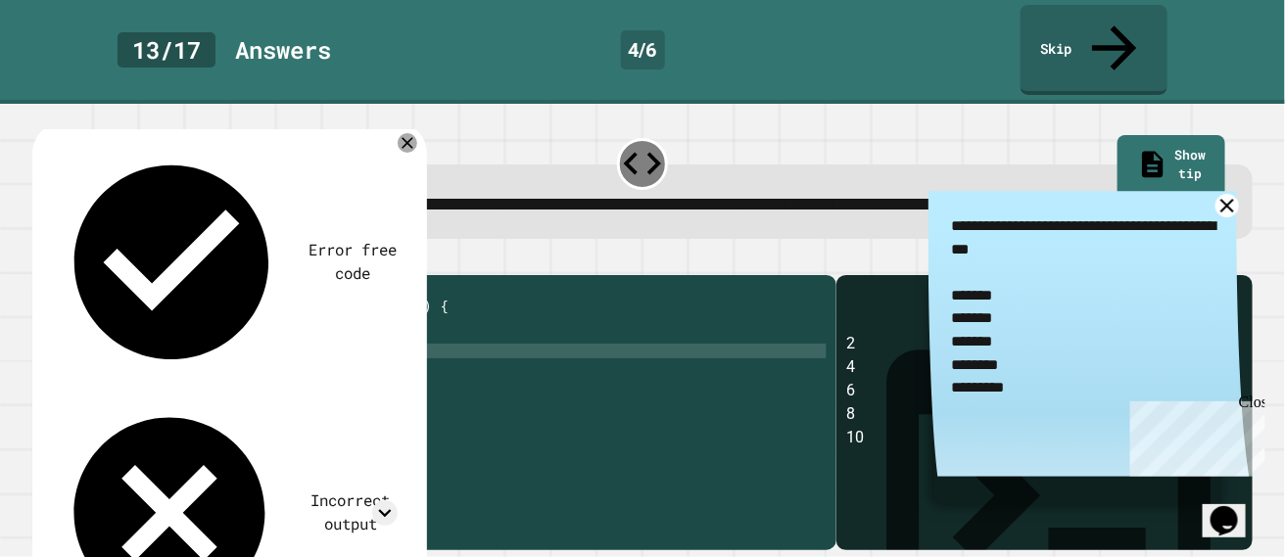
click at [1217, 194] on link at bounding box center [1228, 206] width 24 height 24
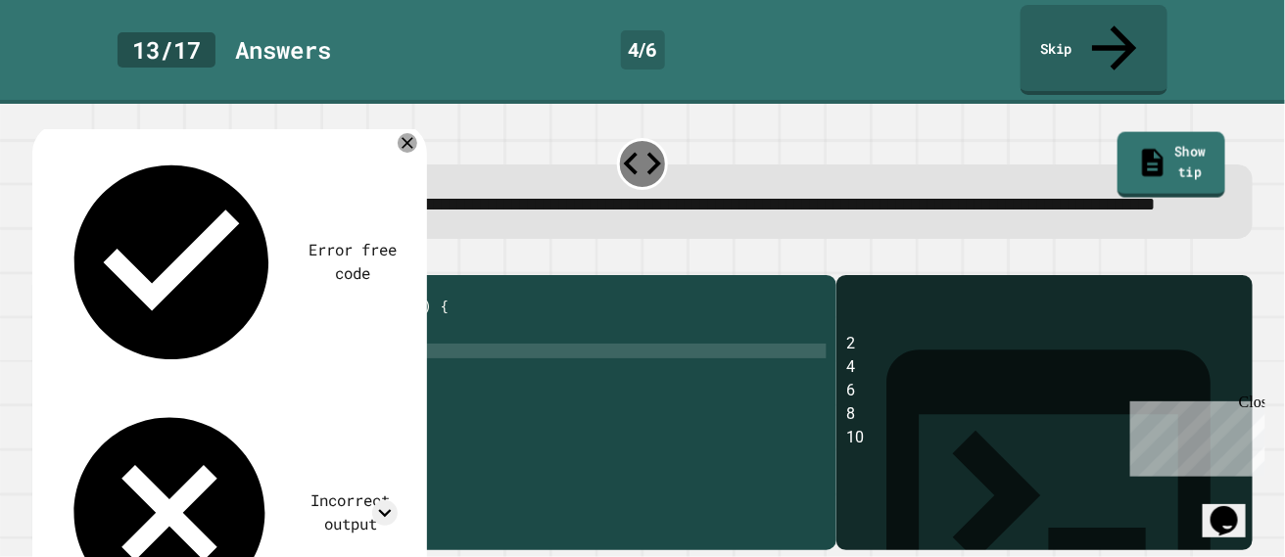
click at [1125, 132] on link "Show tip" at bounding box center [1172, 165] width 108 height 67
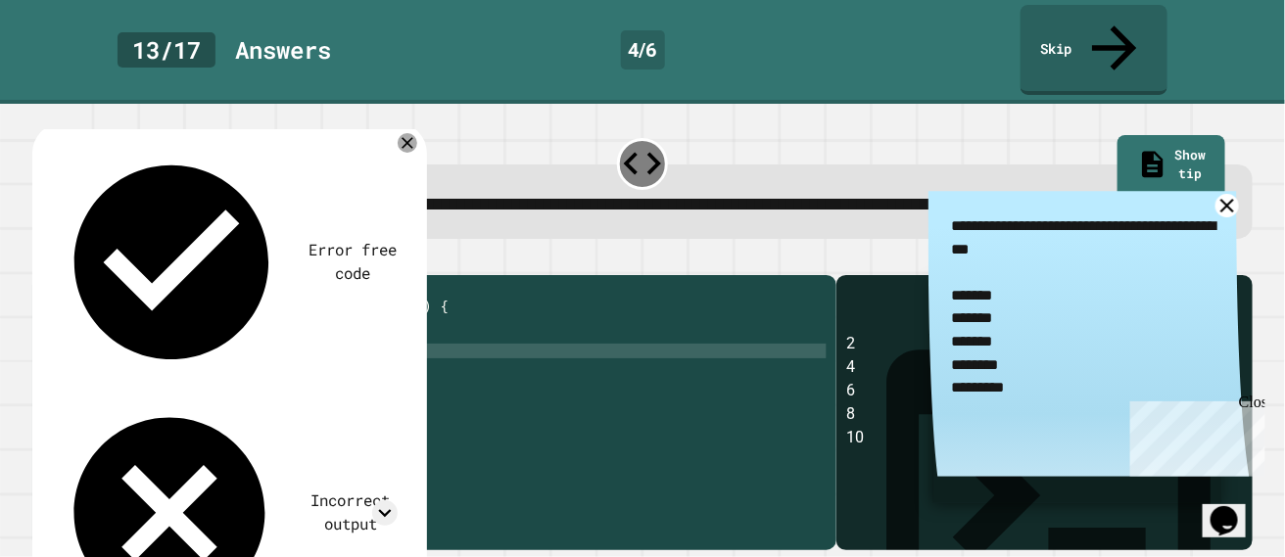
click at [1222, 194] on icon at bounding box center [1228, 206] width 24 height 24
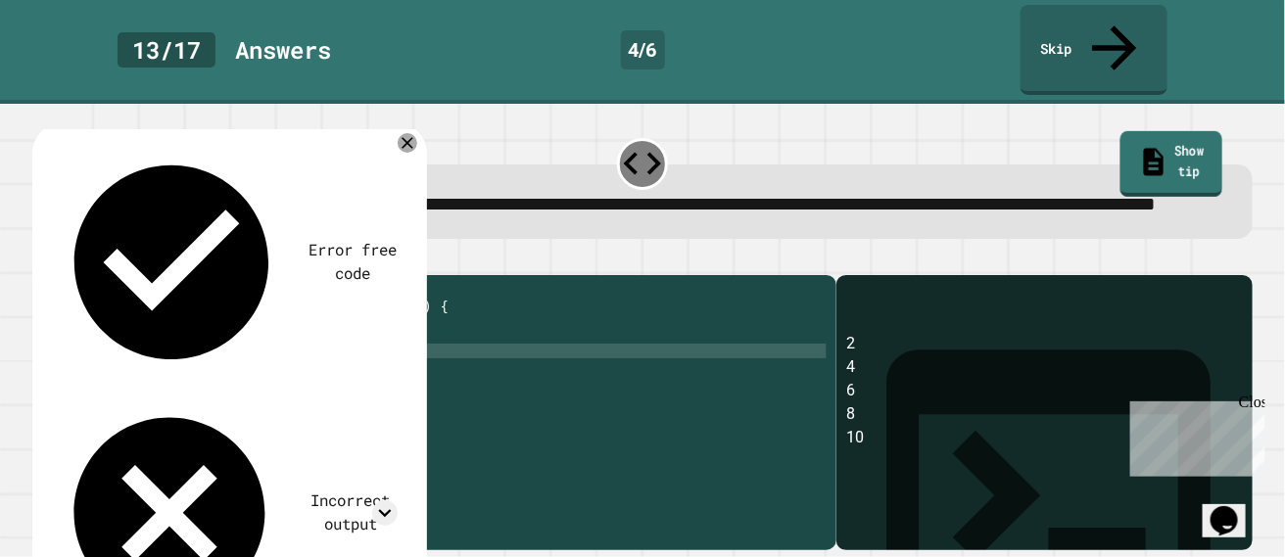
click at [1144, 131] on link "Show tip" at bounding box center [1172, 164] width 102 height 67
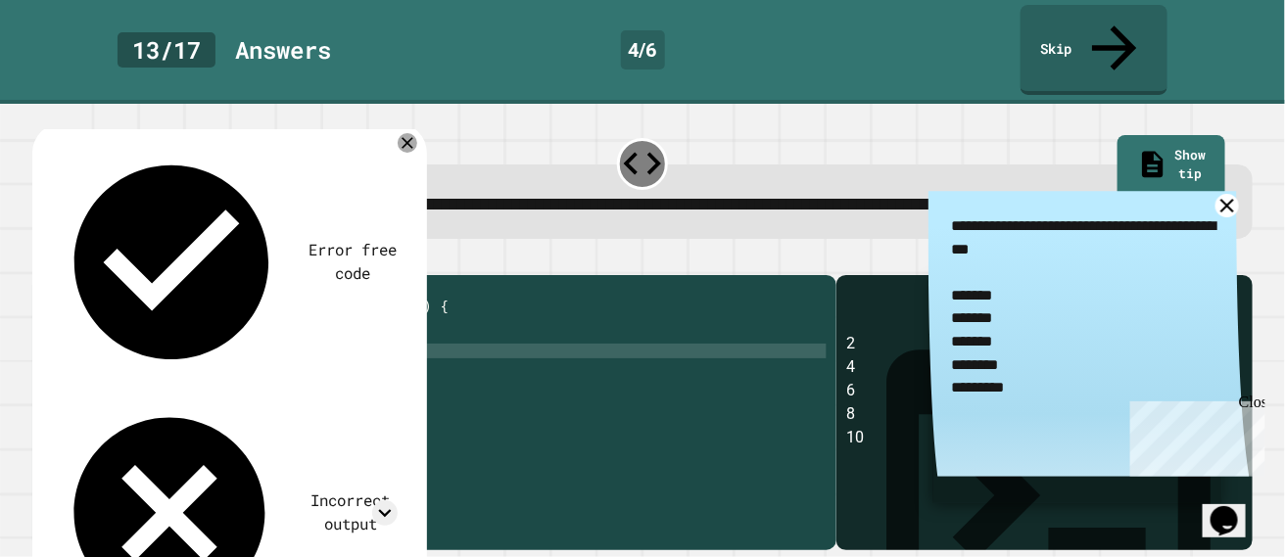
click at [1230, 194] on icon at bounding box center [1228, 206] width 24 height 24
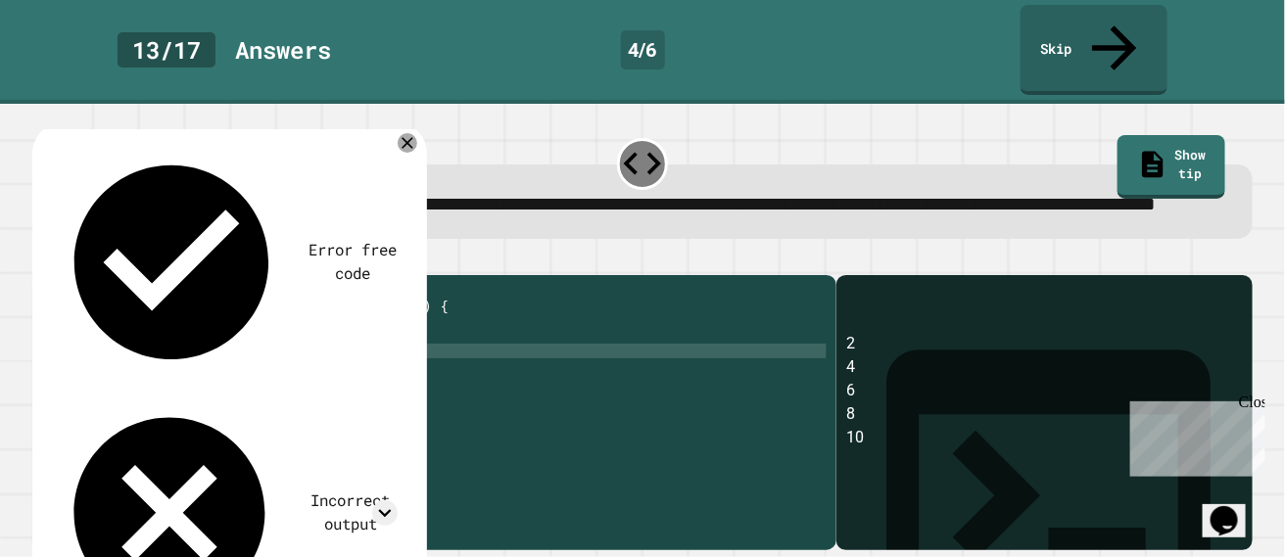
click at [333, 363] on div "public class Main { public static void main ( String [ ] args ) { for ( int i =…" at bounding box center [453, 417] width 745 height 264
type textarea "**********"
click at [42, 260] on icon "button" at bounding box center [42, 260] width 0 height 0
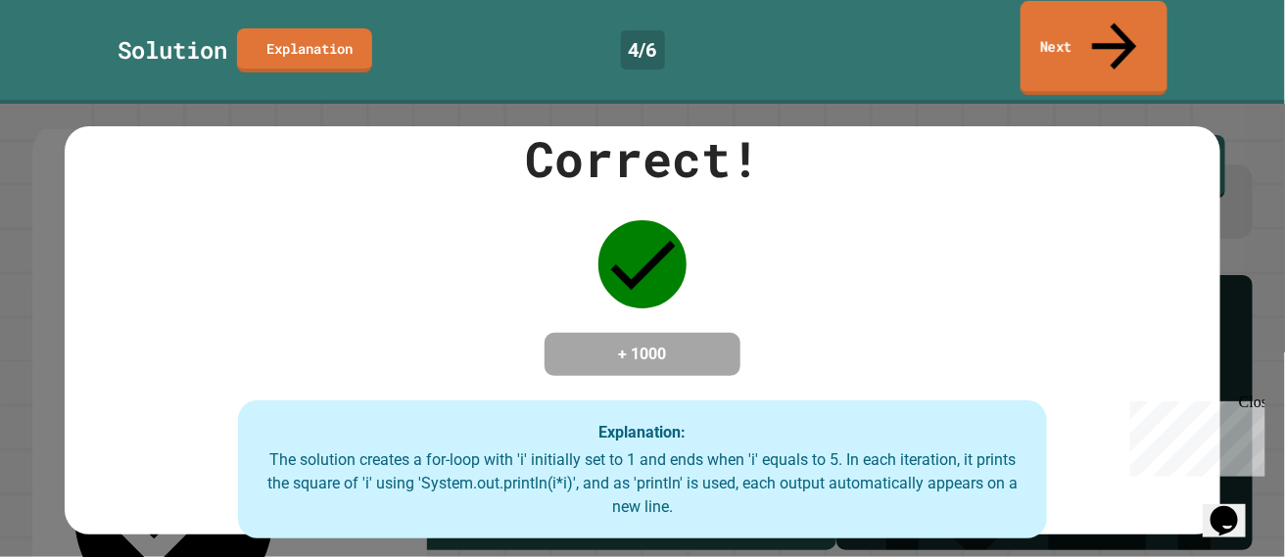
click at [1114, 22] on icon at bounding box center [1114, 46] width 67 height 70
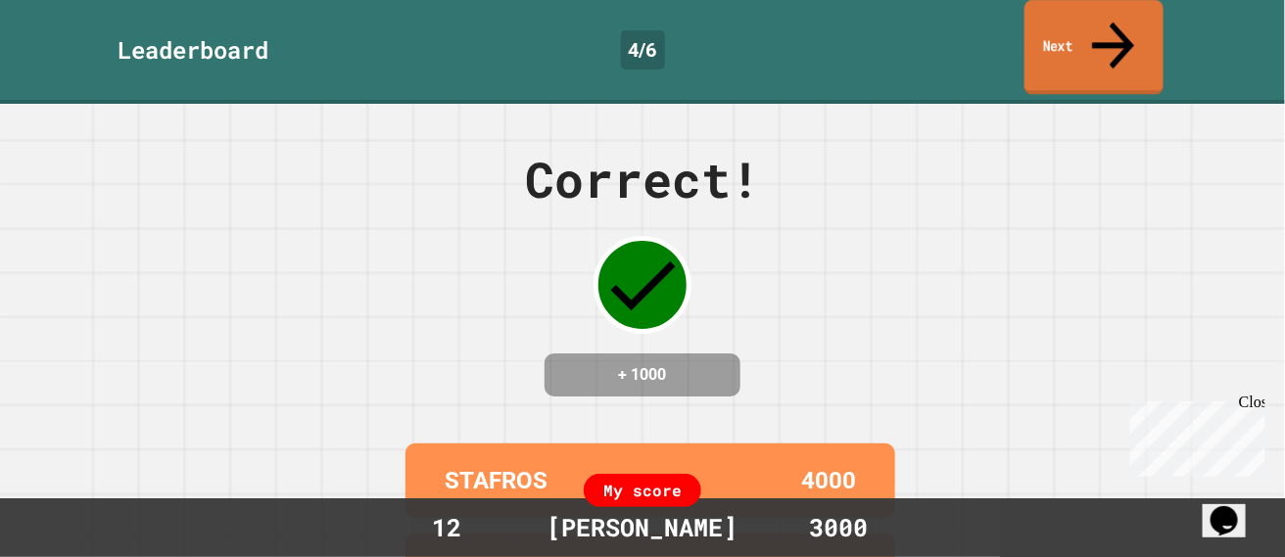
click at [1103, 43] on link "Next" at bounding box center [1094, 47] width 139 height 95
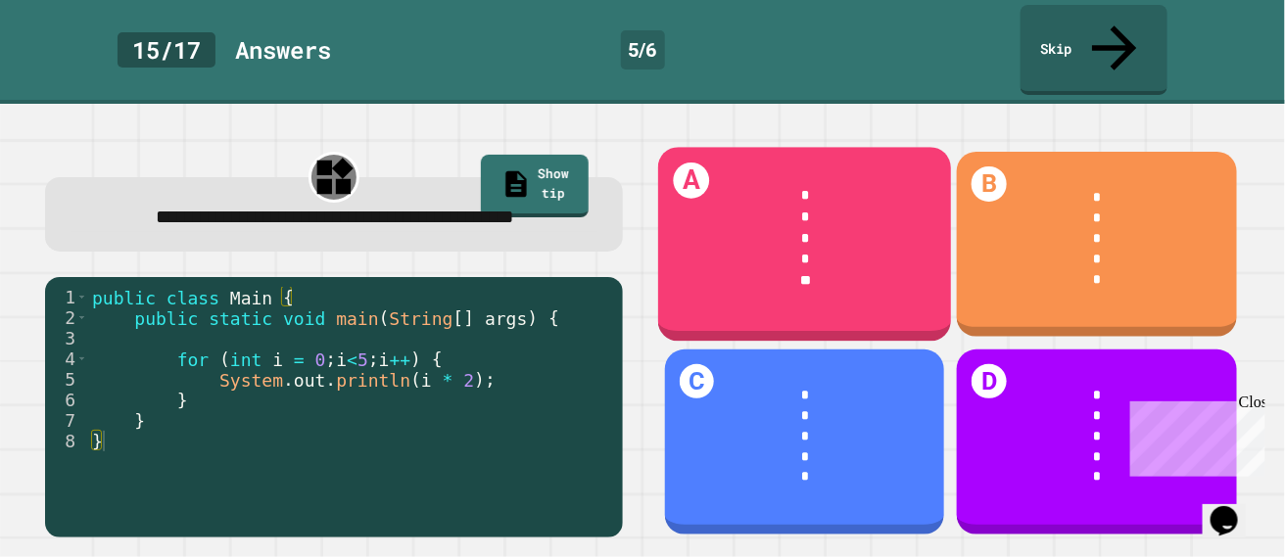
click at [921, 159] on div "* * * * **" at bounding box center [804, 240] width 293 height 162
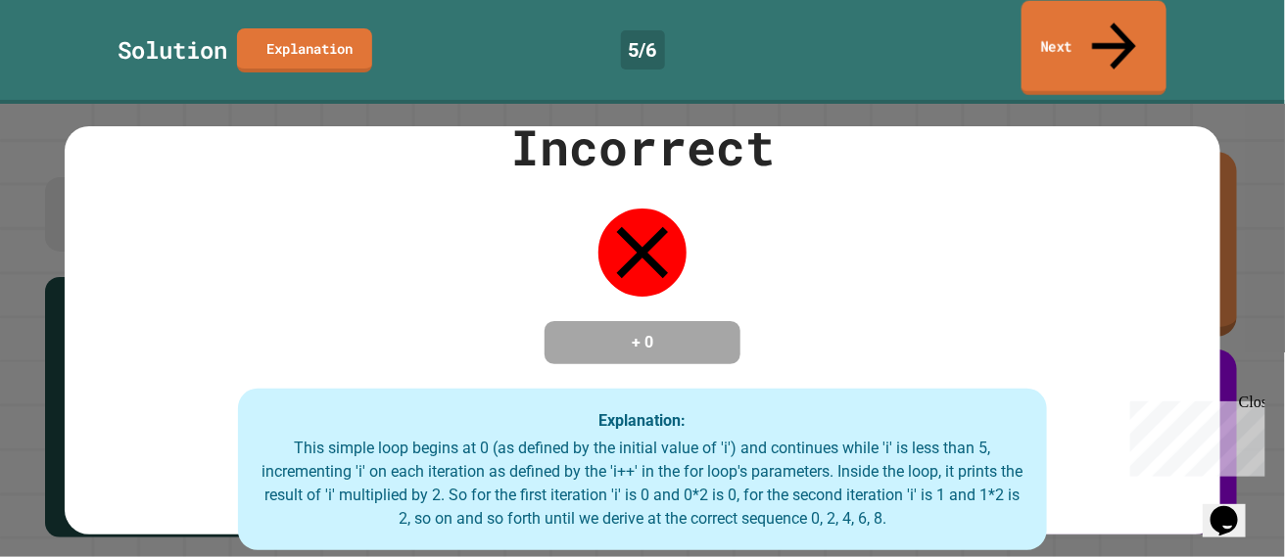
click at [1040, 33] on link "Next" at bounding box center [1094, 48] width 145 height 95
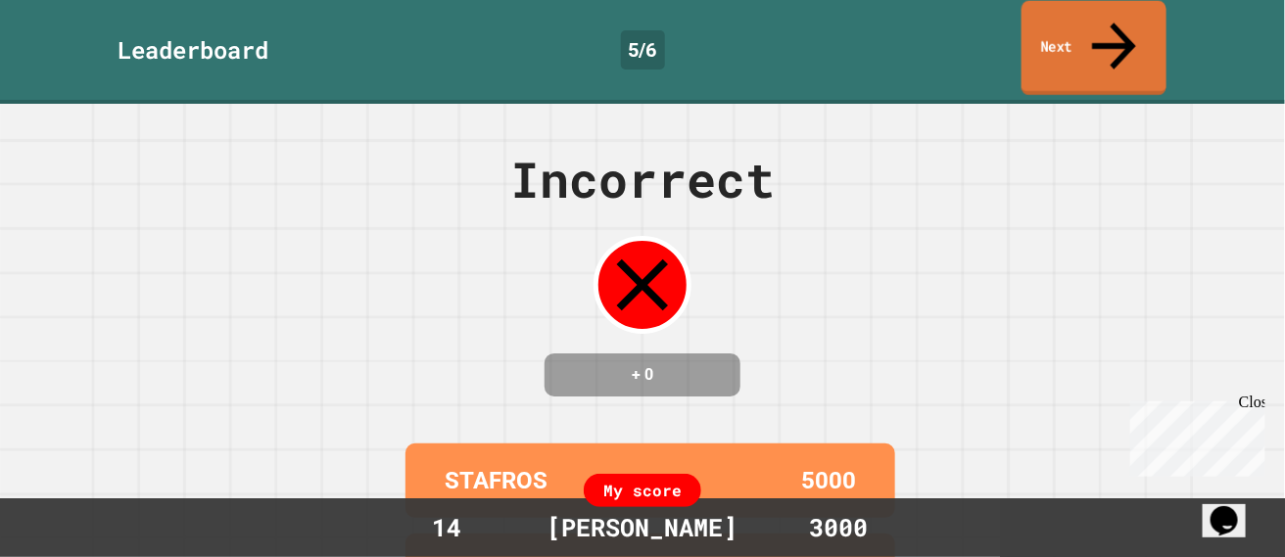
click at [1040, 33] on link "Next" at bounding box center [1094, 48] width 145 height 95
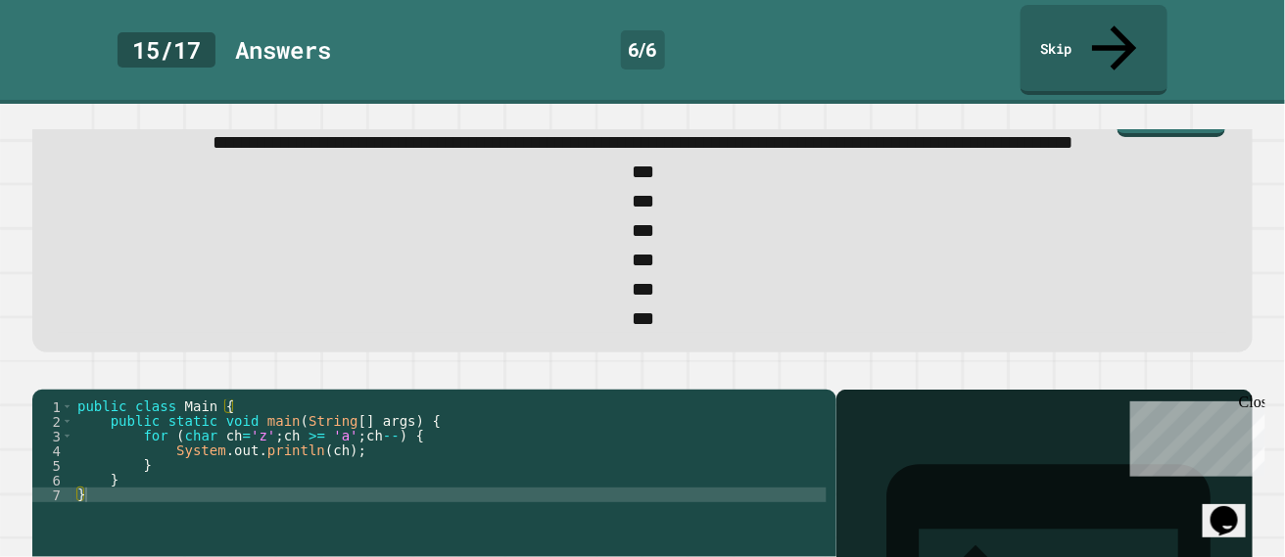
scroll to position [64, 0]
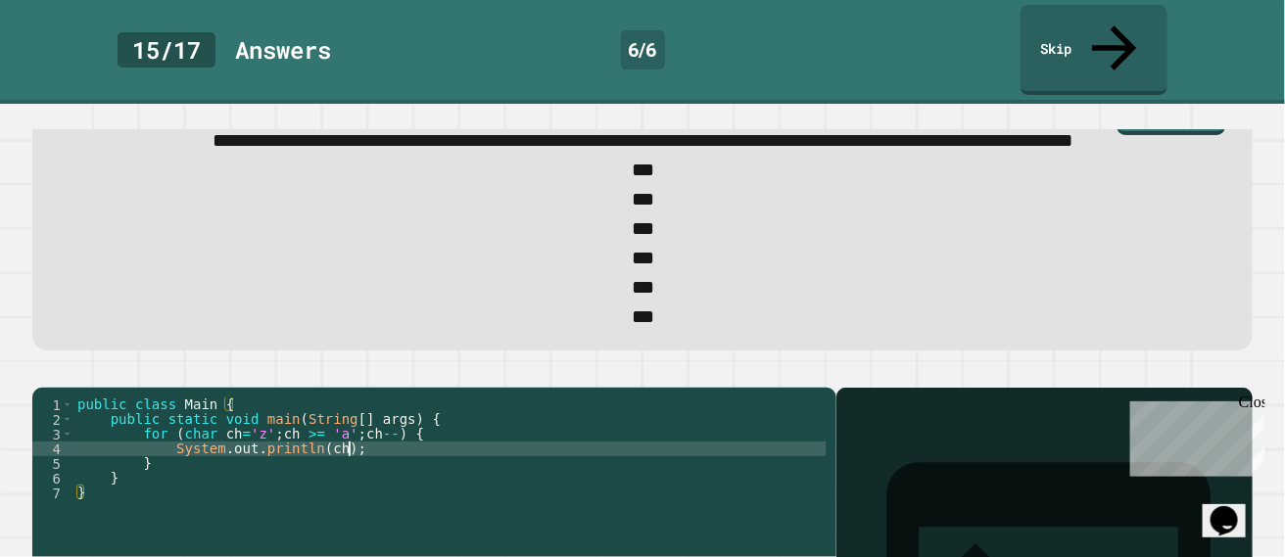
click at [349, 474] on div "public class Main { public static void main ( String [ ] args ) { for ( char ch…" at bounding box center [449, 515] width 753 height 235
click at [42, 371] on icon "button" at bounding box center [42, 371] width 0 height 0
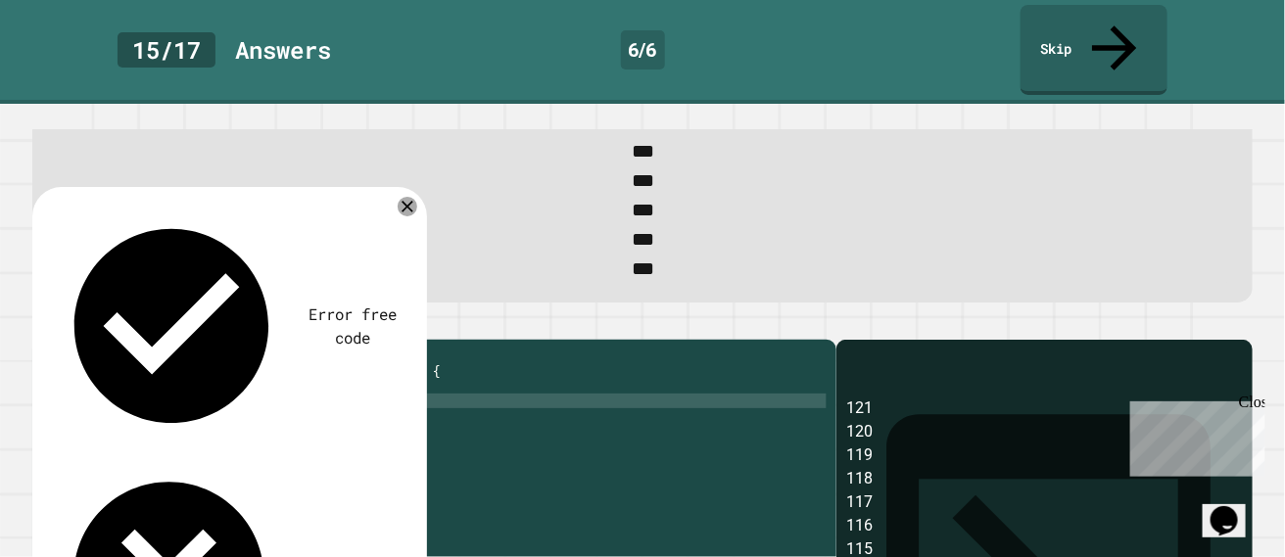
scroll to position [109, 0]
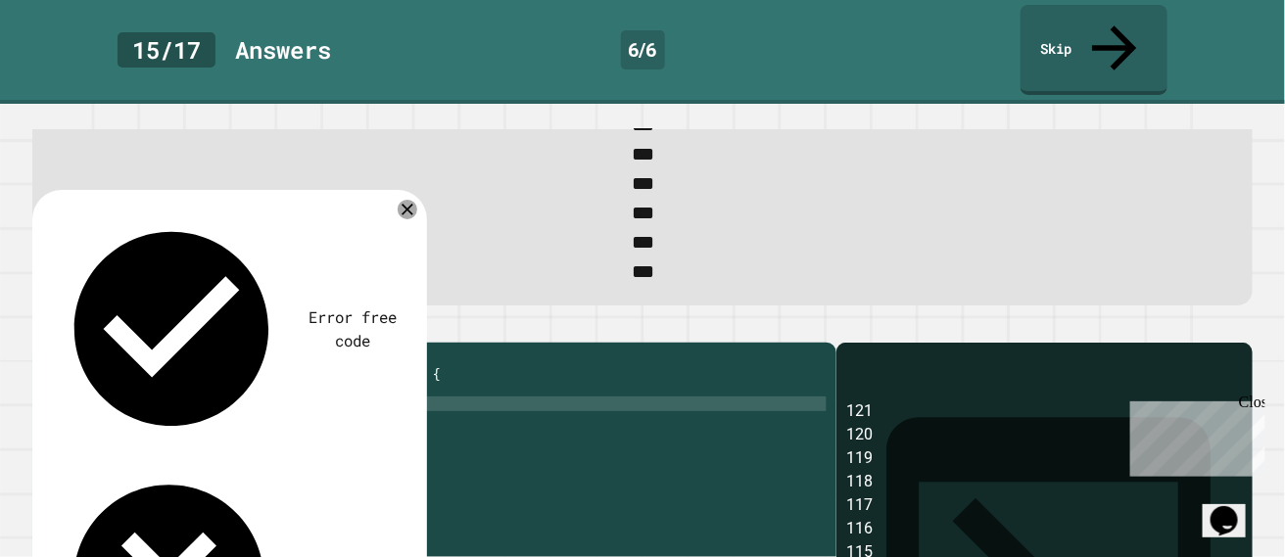
click at [352, 418] on div "public class Main { public static void main ( String [ ] args ) { for ( char ch…" at bounding box center [449, 470] width 753 height 235
click at [659, 396] on div "public class Main { public static void main ( String [ ] args ) { for ( char ch…" at bounding box center [449, 470] width 753 height 235
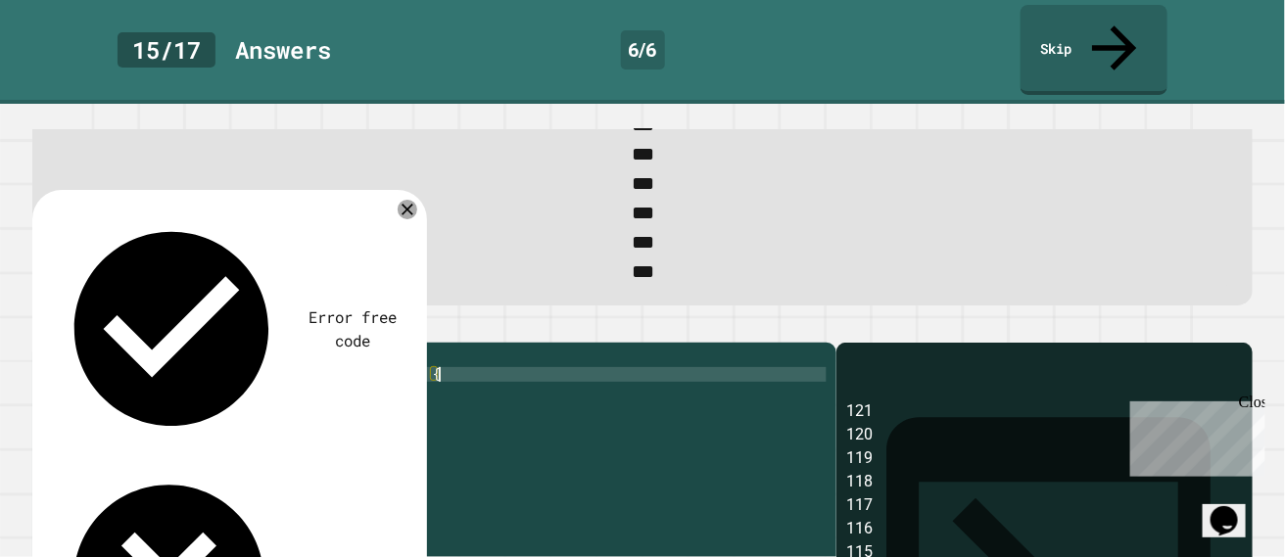
scroll to position [0, 0]
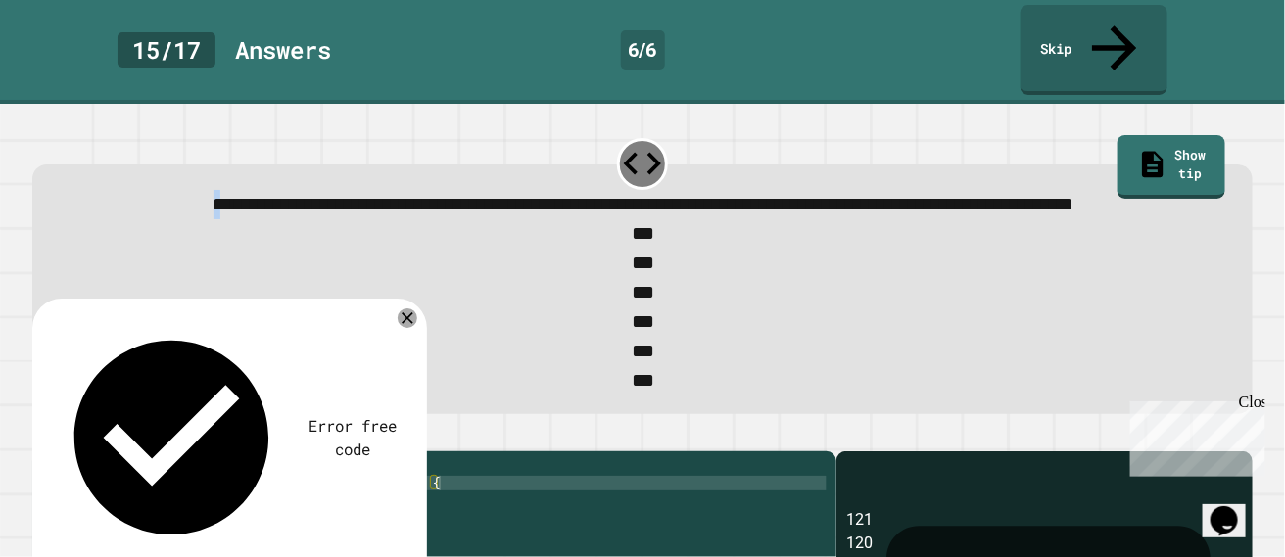
click at [214, 195] on span "**********" at bounding box center [644, 204] width 860 height 19
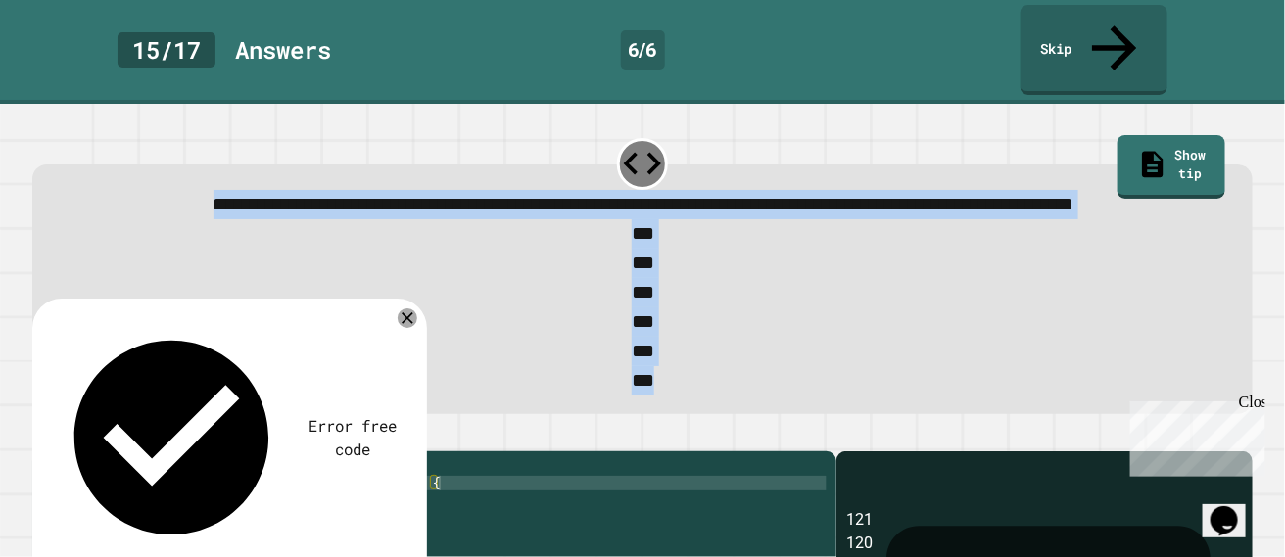
drag, startPoint x: 72, startPoint y: 160, endPoint x: 692, endPoint y: 393, distance: 662.4
click at [692, 393] on div "**********" at bounding box center [642, 290] width 1221 height 251
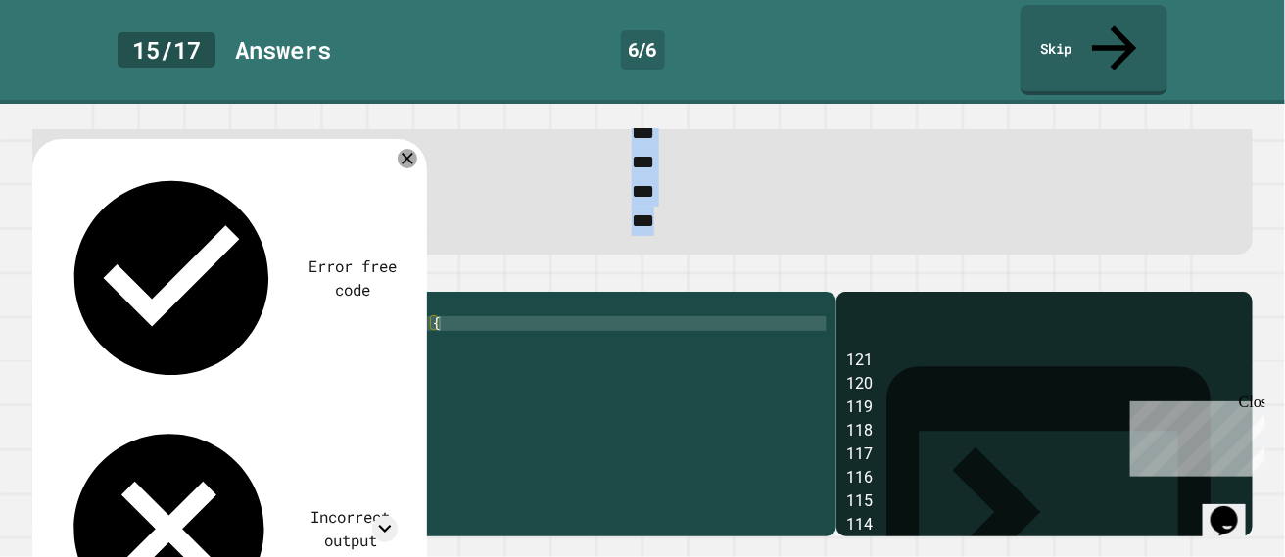
scroll to position [164, 0]
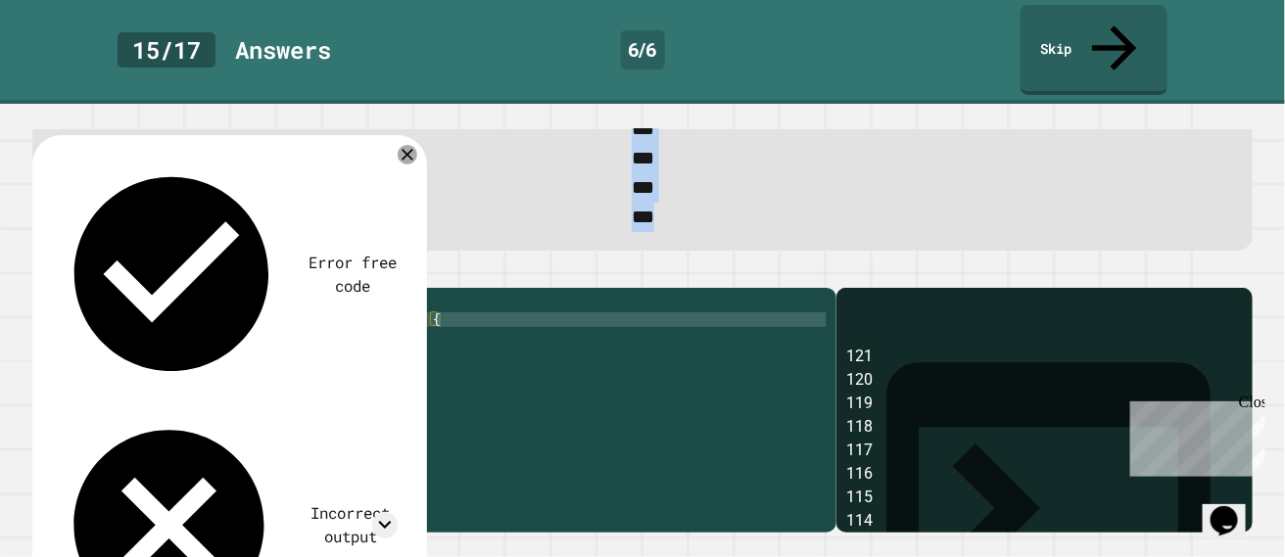
click at [414, 358] on div "public class Main { public static void main ( String [ ] args ) { for ( char ch…" at bounding box center [449, 415] width 753 height 235
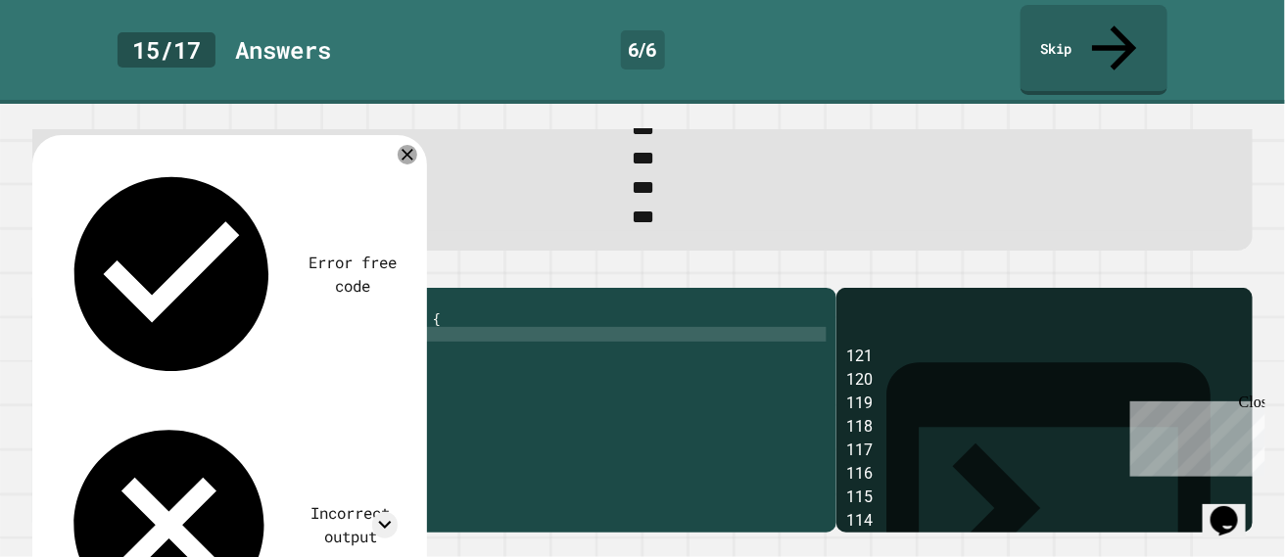
scroll to position [0, 24]
click at [413, 349] on div "public class Main { public static void main ( String [ ] args ) { for ( char ch…" at bounding box center [449, 415] width 753 height 235
click at [361, 372] on div "public class Main { public static void main ( String [ ] args ) { for ( char ch…" at bounding box center [449, 415] width 753 height 235
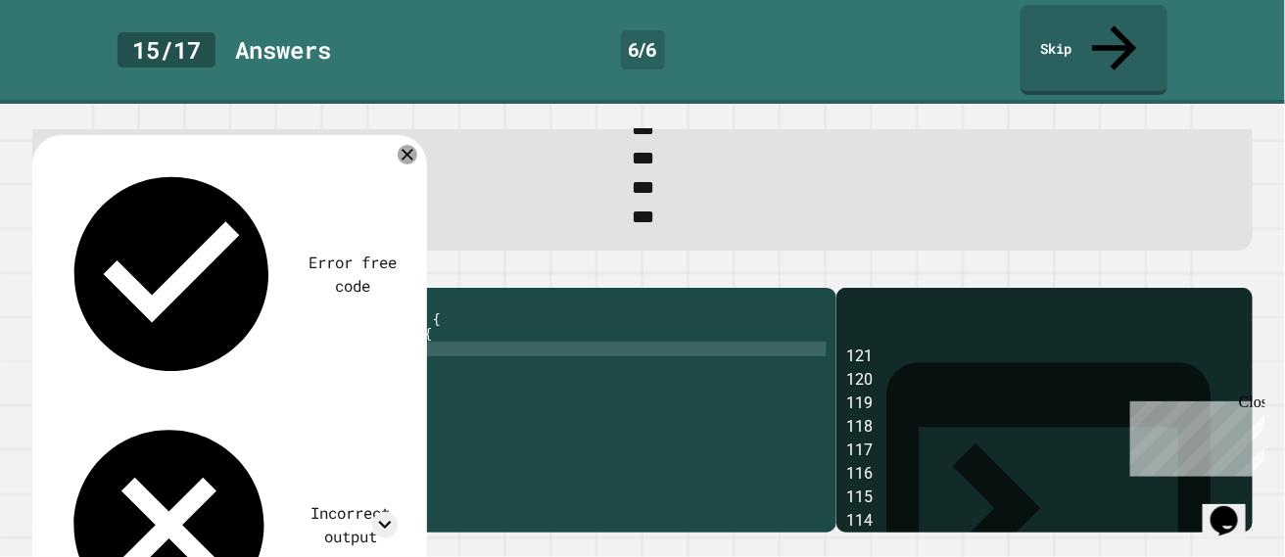
click at [361, 372] on div "public class Main { public static void main ( String [ ] args ) { for ( char ch…" at bounding box center [449, 415] width 753 height 235
paste textarea "**********"
drag, startPoint x: 469, startPoint y: 365, endPoint x: 329, endPoint y: 365, distance: 140.1
click at [329, 365] on div "public class Main { public static void main ( String [ ] args ) { for ( char ch…" at bounding box center [449, 415] width 753 height 235
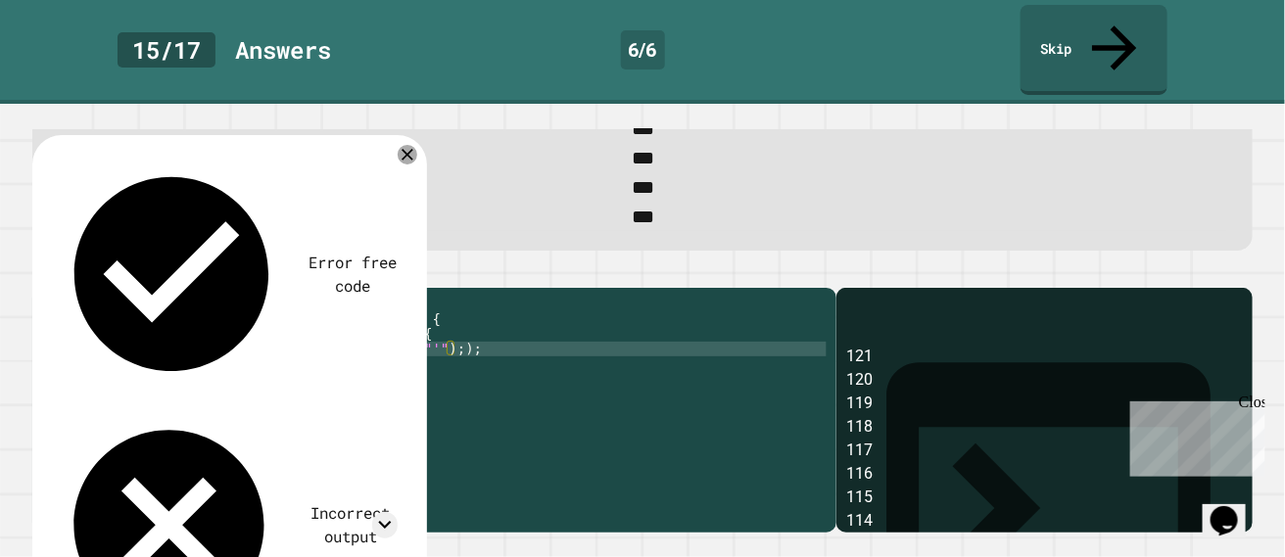
click at [470, 367] on div "public class Main { public static void main ( String [ ] args ) { for ( char ch…" at bounding box center [449, 415] width 753 height 235
click at [42, 271] on button "button" at bounding box center [42, 271] width 0 height 0
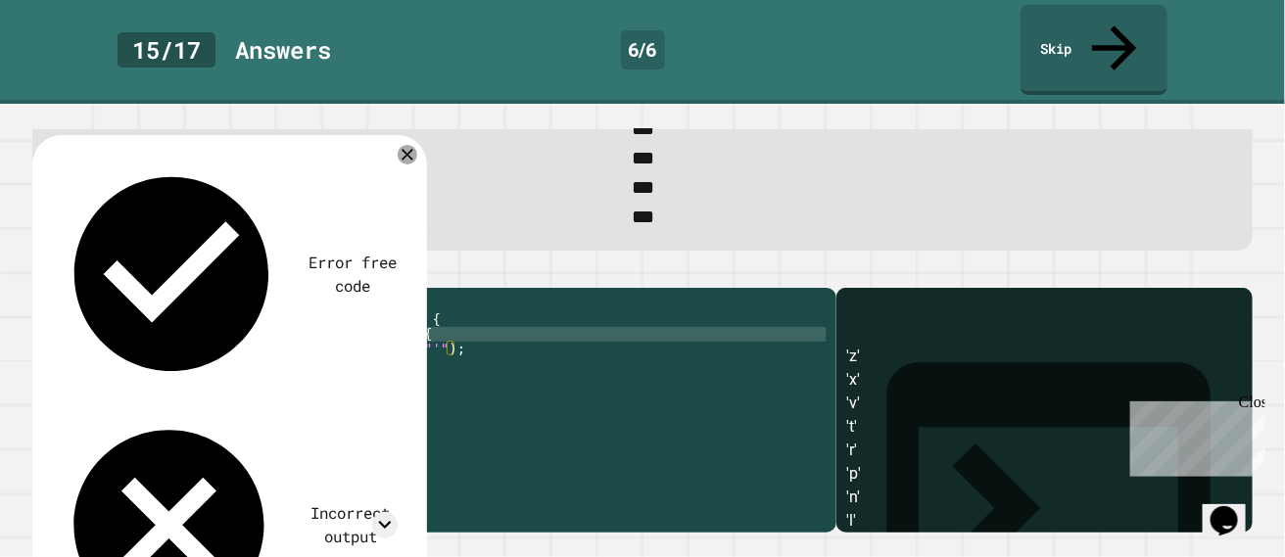
click at [419, 351] on div "public class Main { public static void main ( String [ ] args ) { for ( char ch…" at bounding box center [449, 415] width 753 height 235
click at [38, 275] on div at bounding box center [642, 276] width 1221 height 24
click at [42, 271] on icon "button" at bounding box center [42, 271] width 0 height 0
click at [414, 351] on div "public class Main { public static void main ( String [ ] args ) { for ( char ch…" at bounding box center [449, 415] width 753 height 235
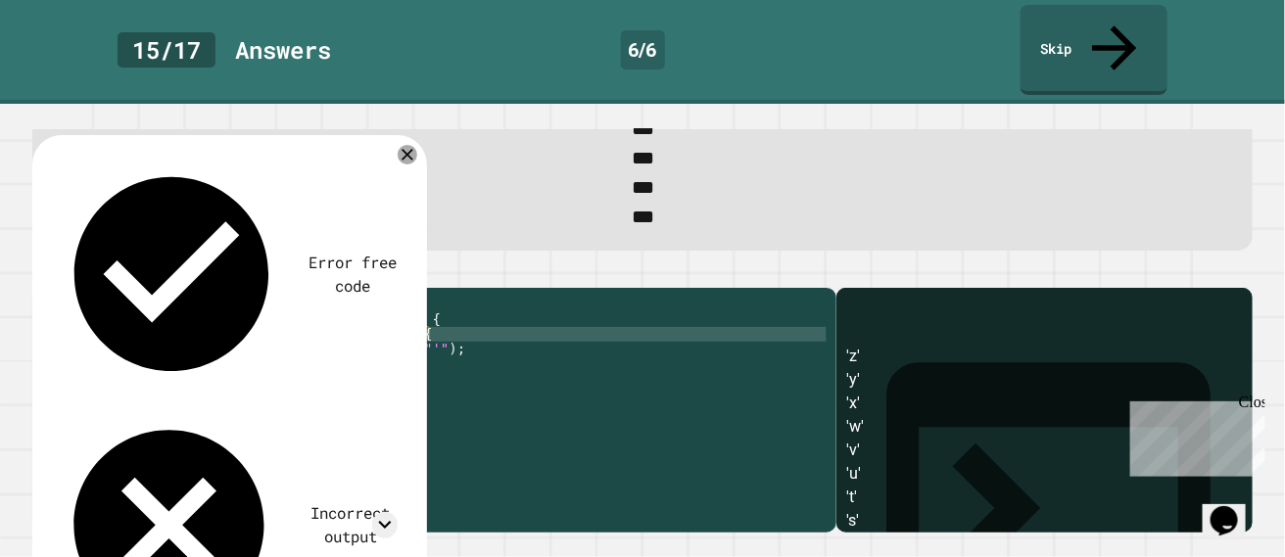
click at [42, 271] on button "button" at bounding box center [42, 271] width 0 height 0
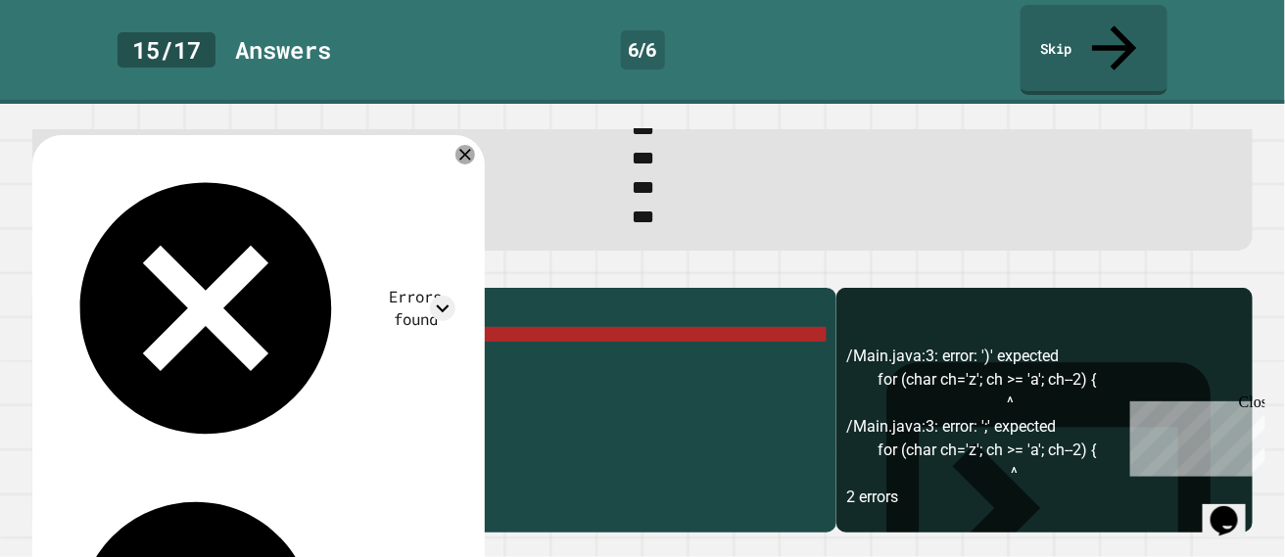
click at [408, 350] on div "public class Main { public static void main ( String [ ] args ) { for ( char ch…" at bounding box center [449, 415] width 753 height 235
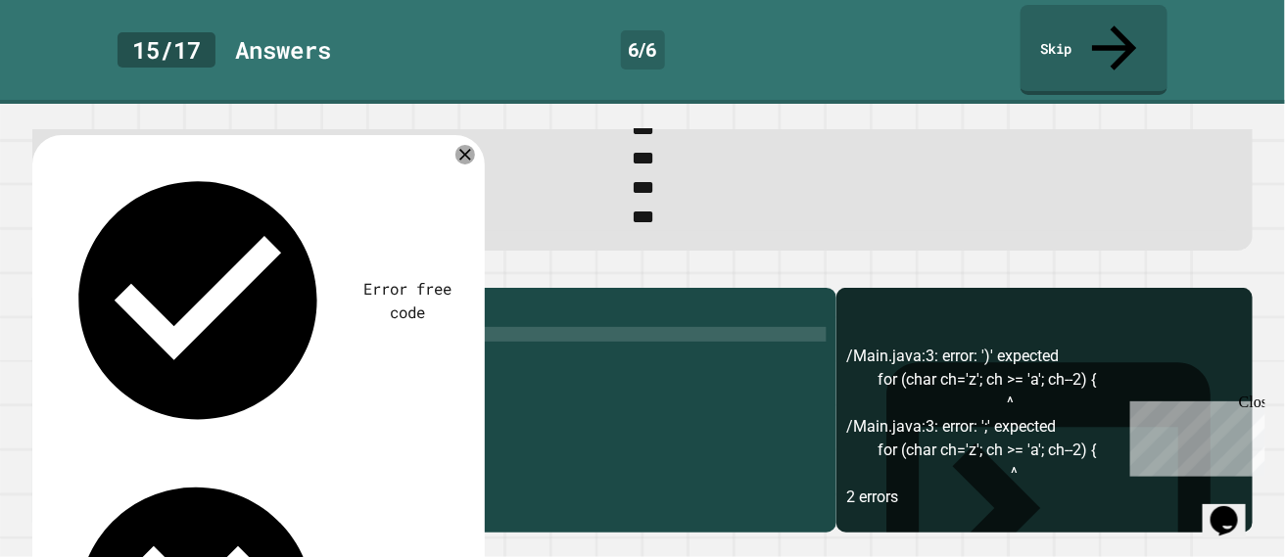
click at [85, 278] on div at bounding box center [642, 276] width 1221 height 24
click at [42, 271] on button "button" at bounding box center [42, 271] width 0 height 0
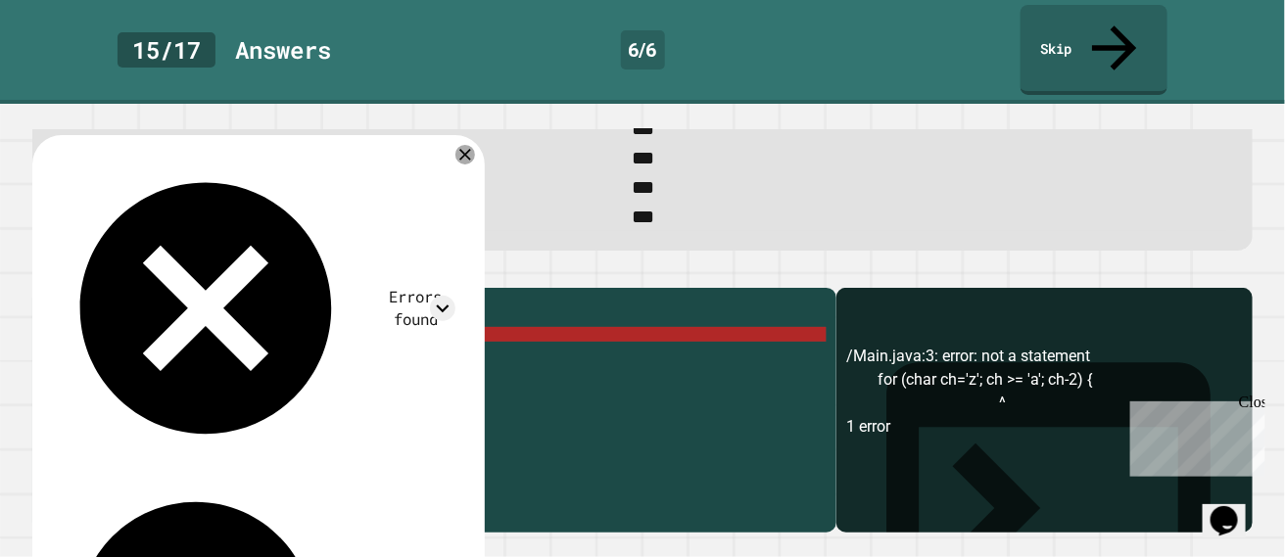
click at [216, 396] on div "public class Main { public static void main ( String [ ] args ) { for ( char ch…" at bounding box center [449, 415] width 753 height 235
click at [208, 388] on div "public class Main { public static void main ( String [ ] args ) { for ( char ch…" at bounding box center [449, 415] width 753 height 235
type textarea "*"
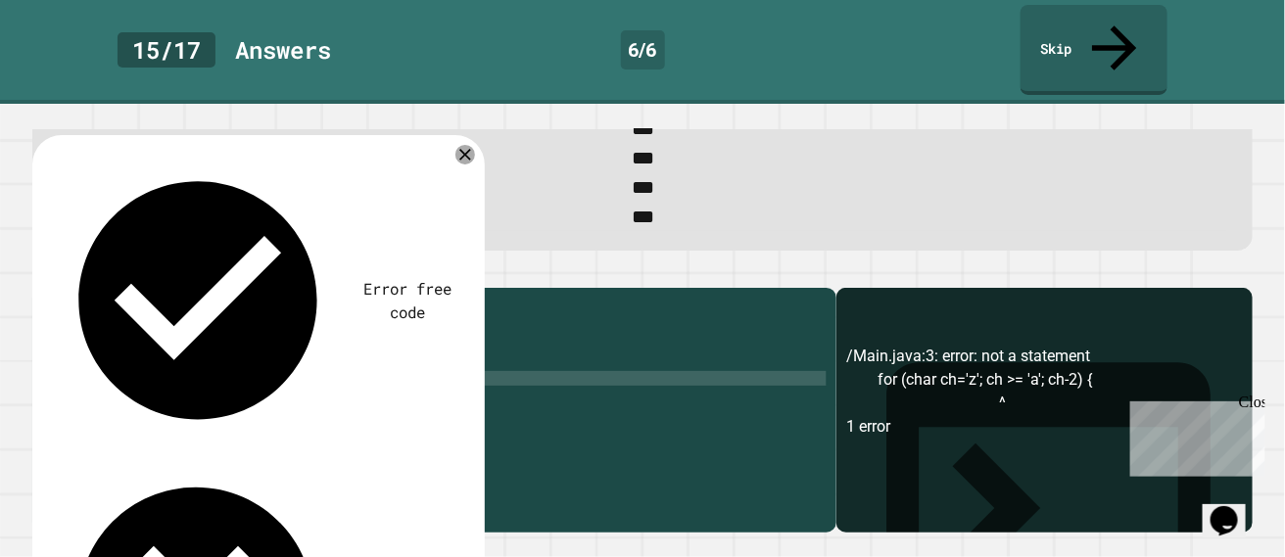
type textarea "*"
click at [42, 271] on icon "button" at bounding box center [42, 271] width 0 height 0
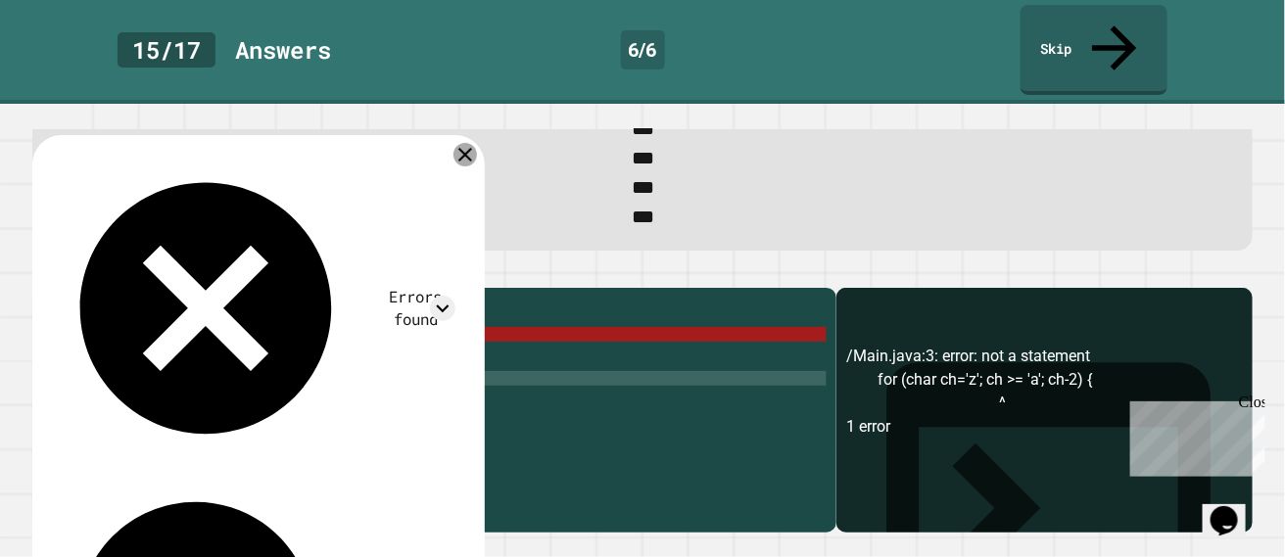
click at [470, 153] on icon at bounding box center [466, 155] width 24 height 24
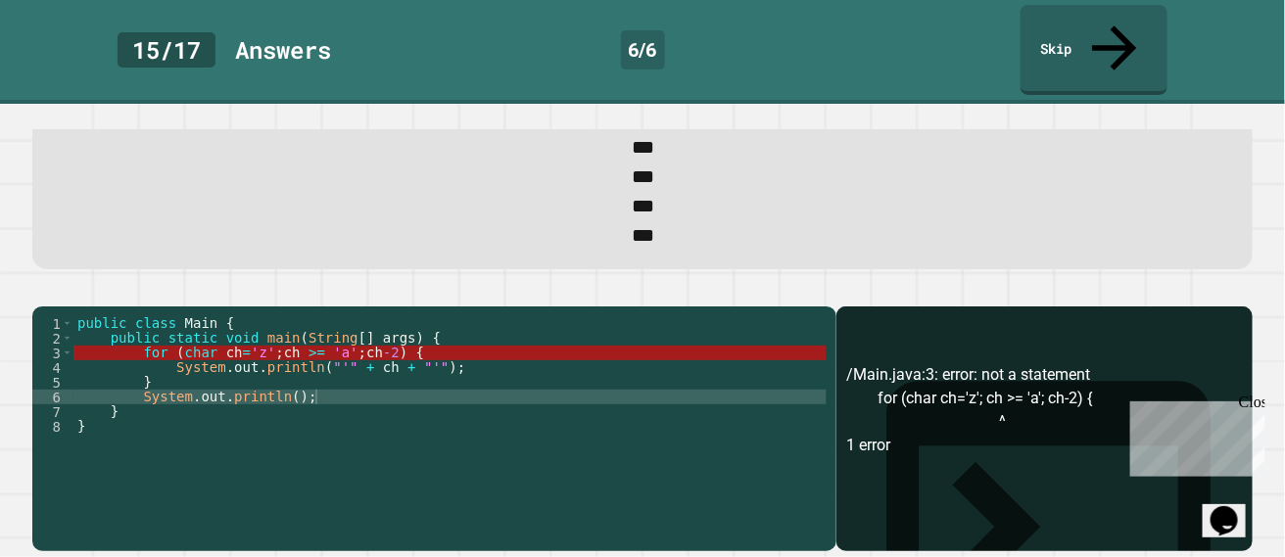
click at [412, 352] on div "public class Main { public static void main ( String [ ] args ) { for ( char ch…" at bounding box center [449, 433] width 753 height 235
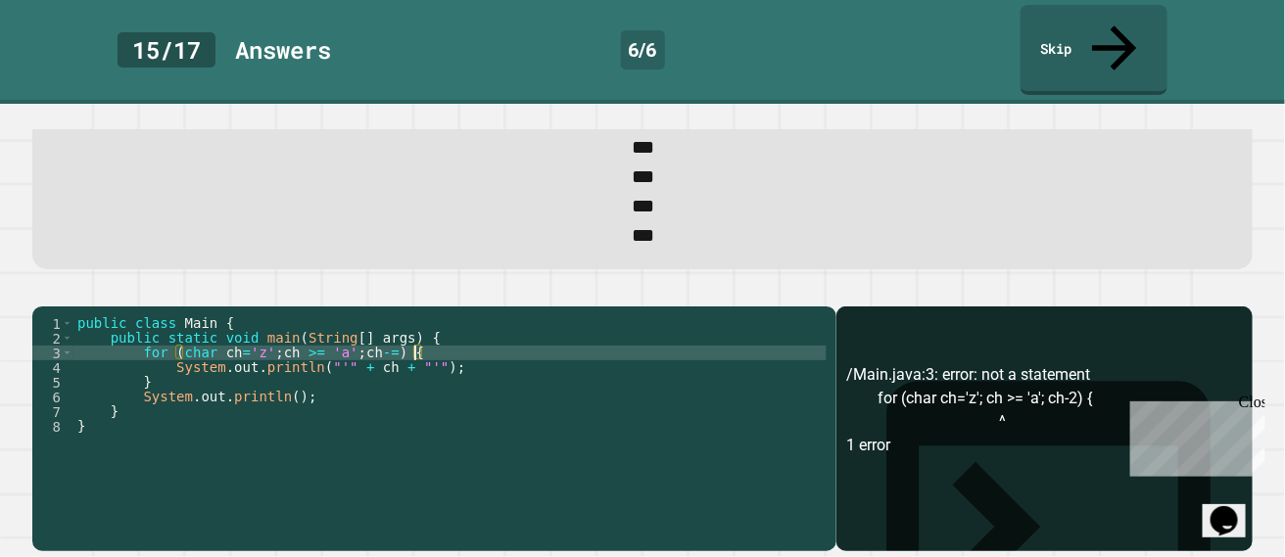
scroll to position [0, 24]
click at [42, 290] on icon "button" at bounding box center [42, 290] width 0 height 0
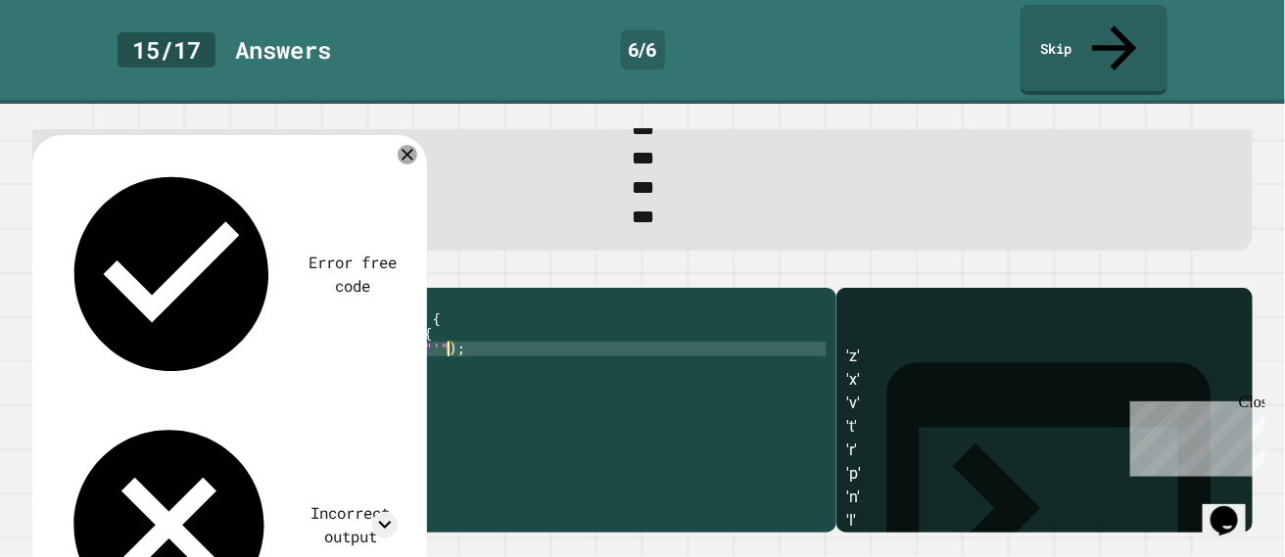
click at [448, 363] on div "public class Main { public static void main ( String [ ] args ) { for ( char ch…" at bounding box center [449, 415] width 753 height 235
type textarea "**********"
click at [42, 271] on icon "button" at bounding box center [42, 271] width 0 height 0
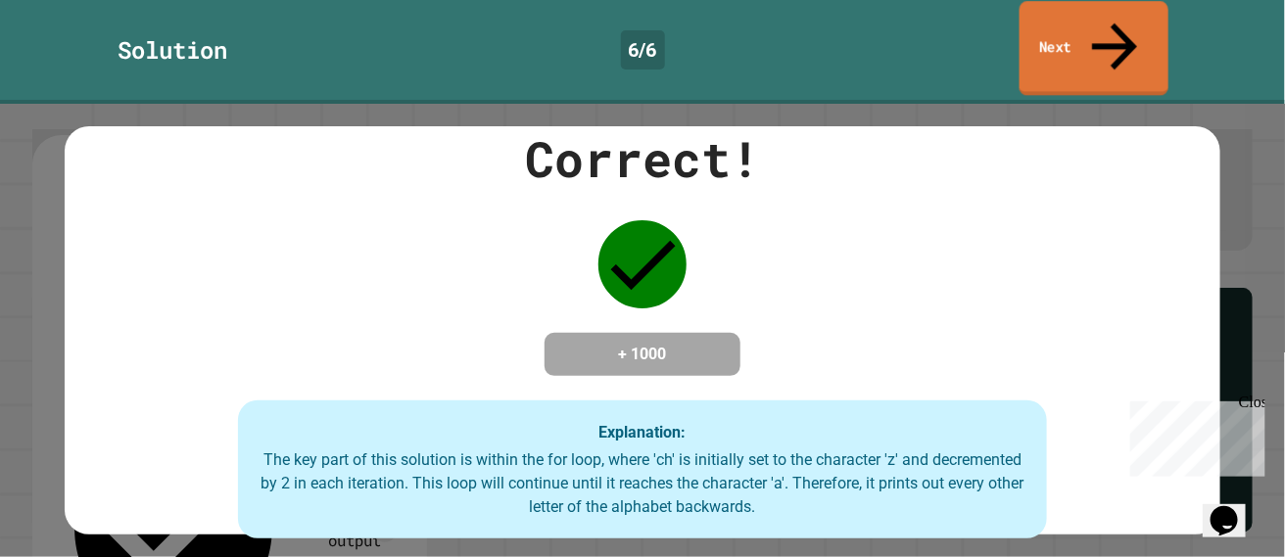
click at [1146, 19] on link "Next" at bounding box center [1094, 48] width 149 height 95
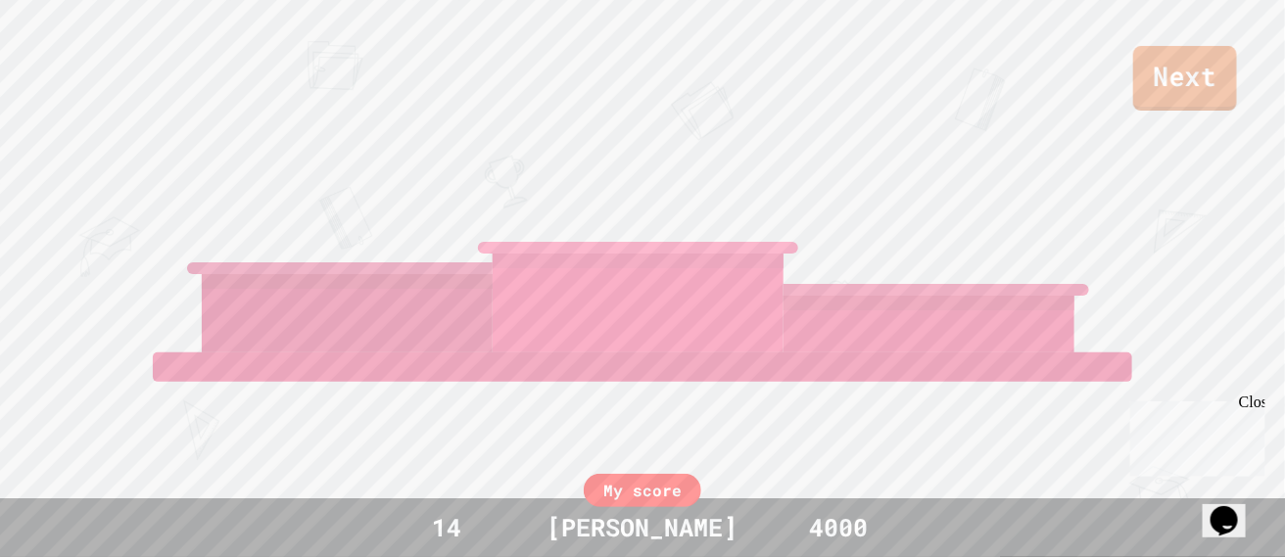
click at [1167, 53] on link "Next" at bounding box center [1185, 78] width 104 height 65
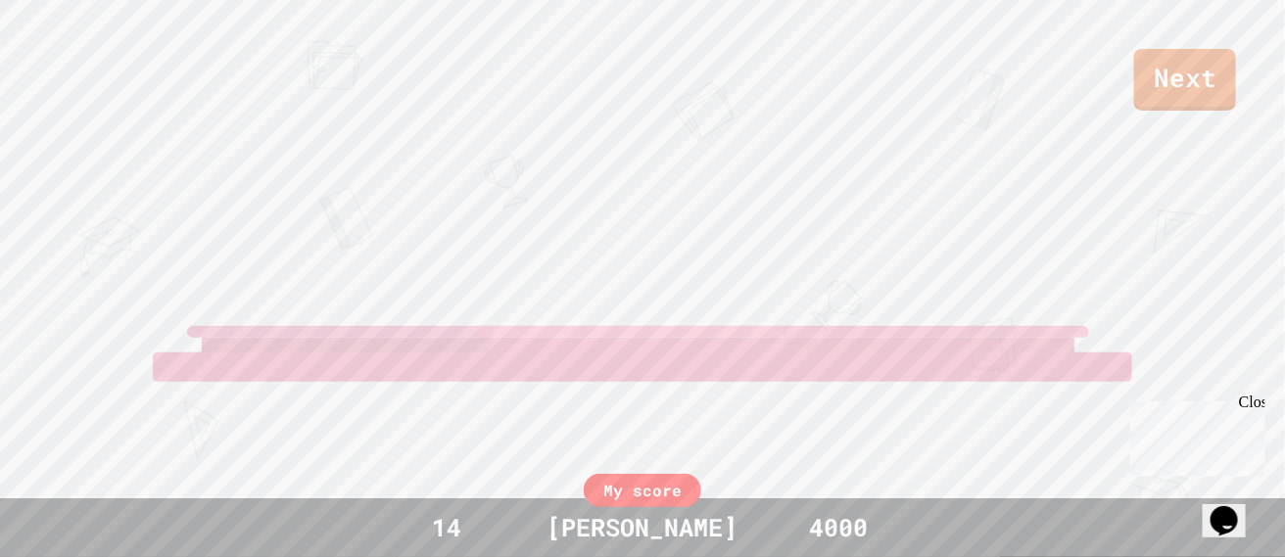
scroll to position [0, 0]
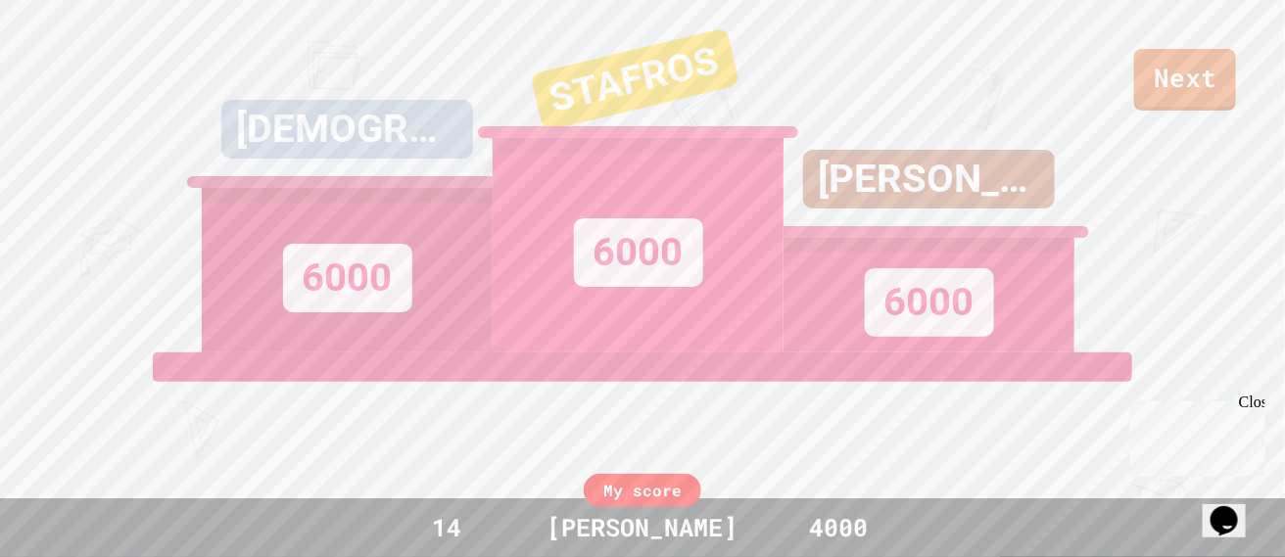
click at [1197, 348] on div "Next [PERSON_NAME] 6000 STAFROS 6000 [PERSON_NAME] 6000 View leaderboard" at bounding box center [642, 278] width 1285 height 557
